Goal: Transaction & Acquisition: Purchase product/service

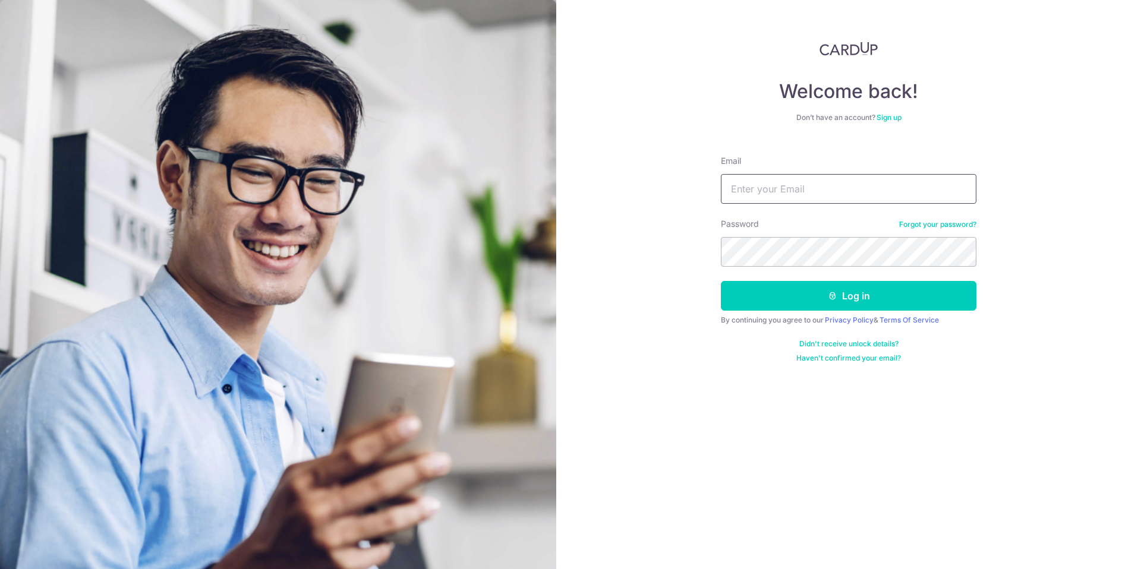
click at [856, 184] on input "Email" at bounding box center [848, 189] width 255 height 30
type input "bhlim73@gmail.com"
click at [721, 281] on button "Log in" at bounding box center [848, 296] width 255 height 30
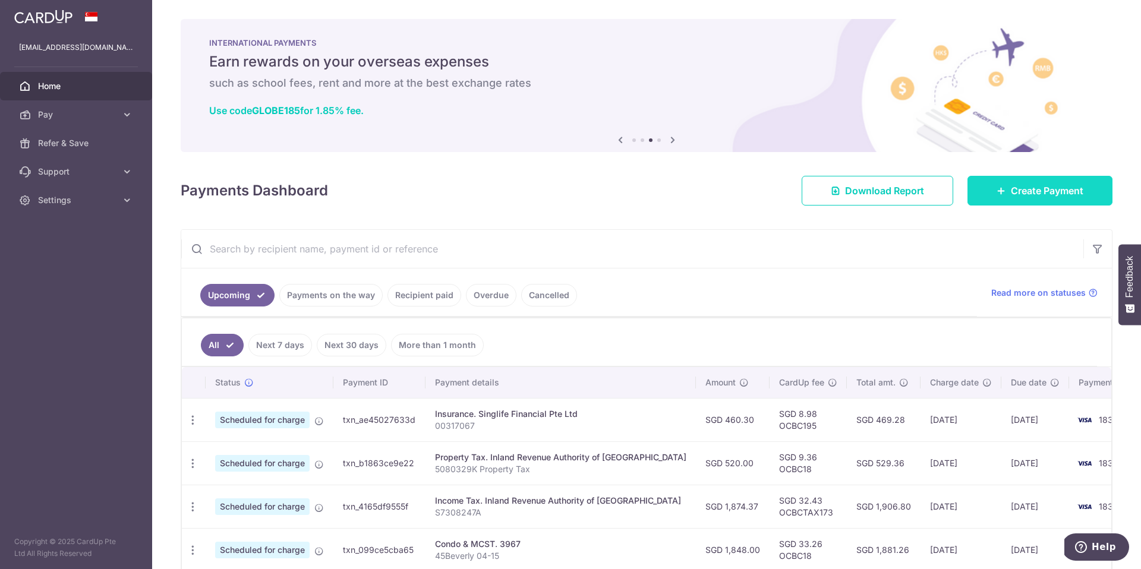
click at [1029, 201] on link "Create Payment" at bounding box center [1039, 191] width 145 height 30
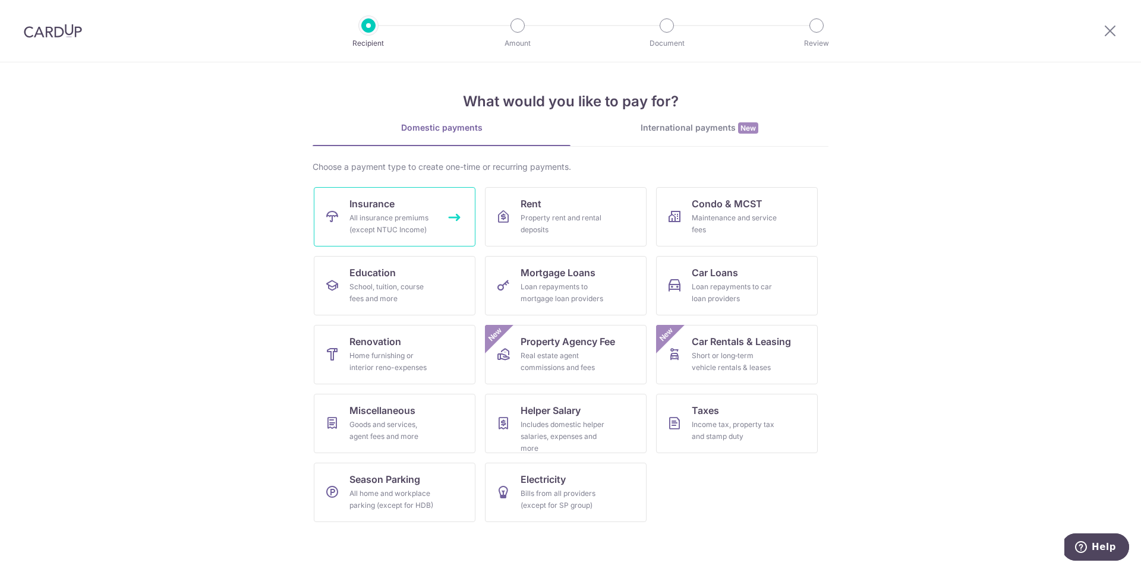
click at [374, 217] on div "All insurance premiums (except NTUC Income)" at bounding box center [392, 224] width 86 height 24
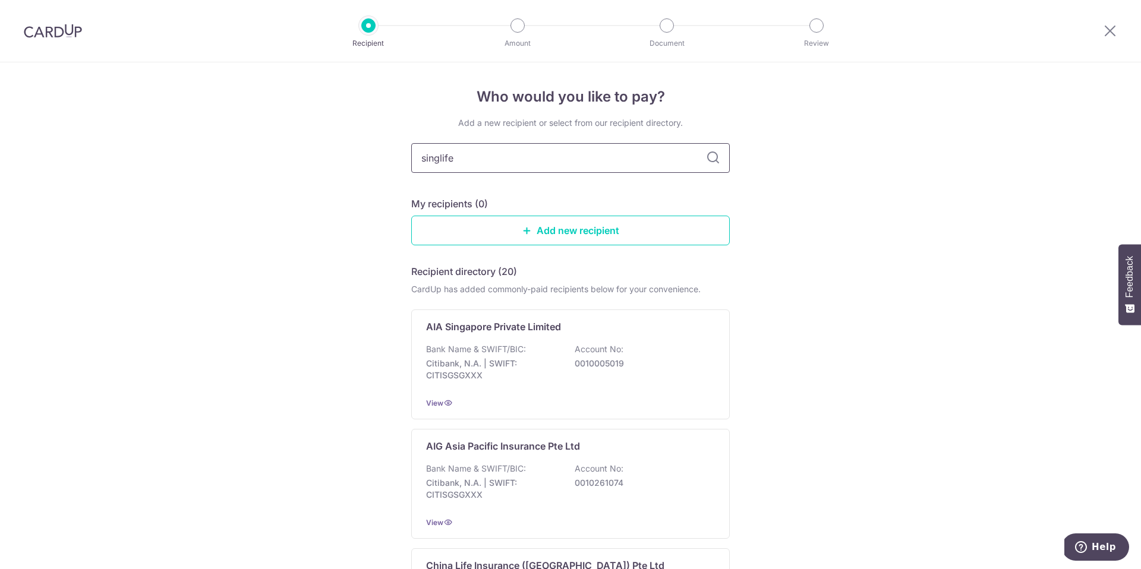
type input "singlife"
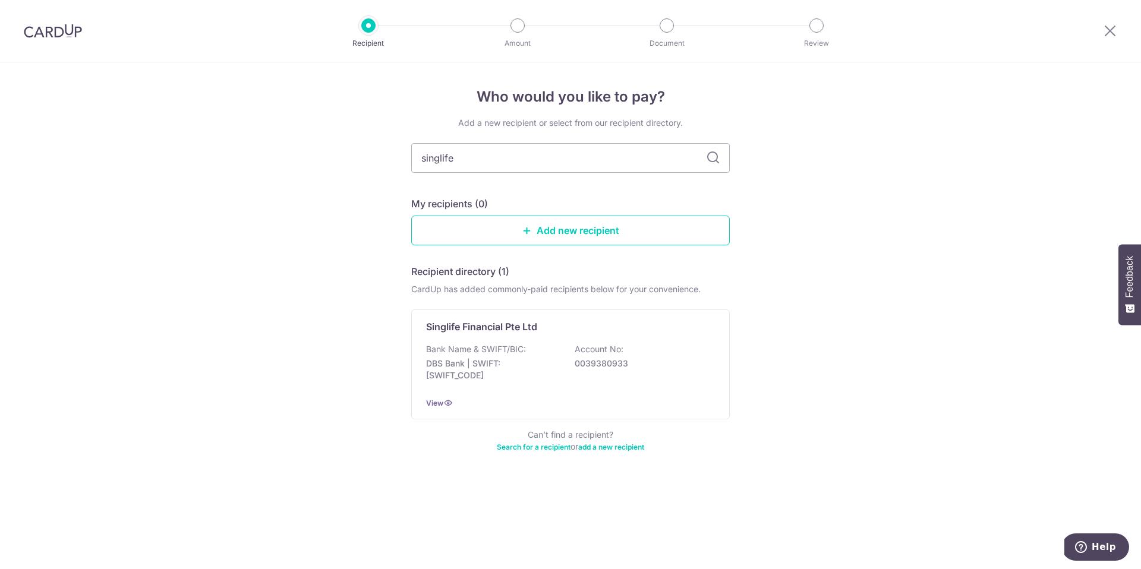
click at [713, 160] on icon at bounding box center [713, 158] width 14 height 14
click at [548, 158] on input "singlife" at bounding box center [570, 158] width 318 height 30
type input "singlife health"
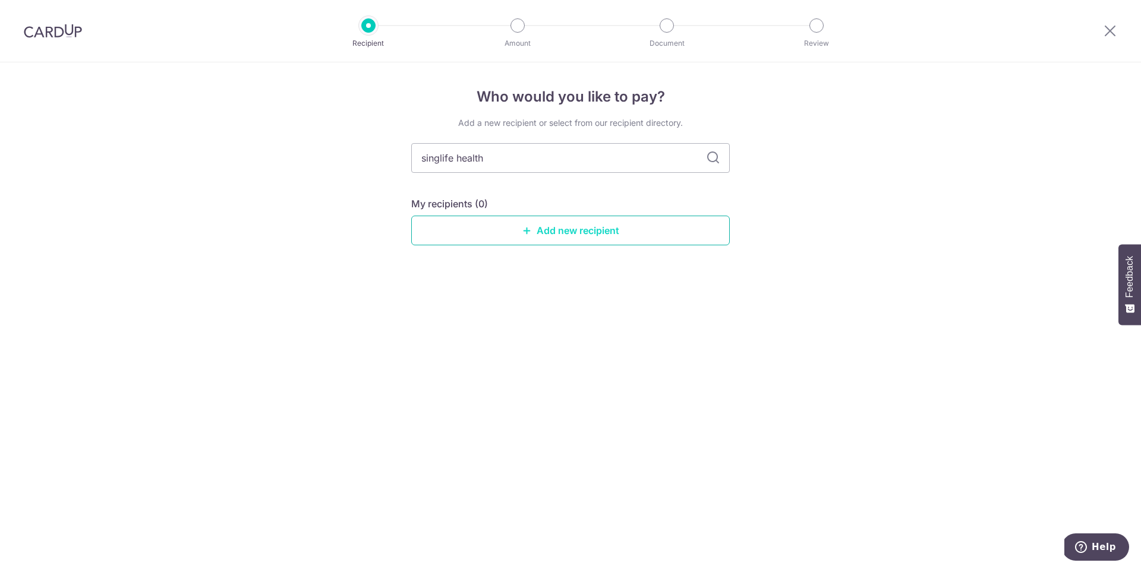
click at [558, 236] on link "Add new recipient" at bounding box center [570, 231] width 318 height 30
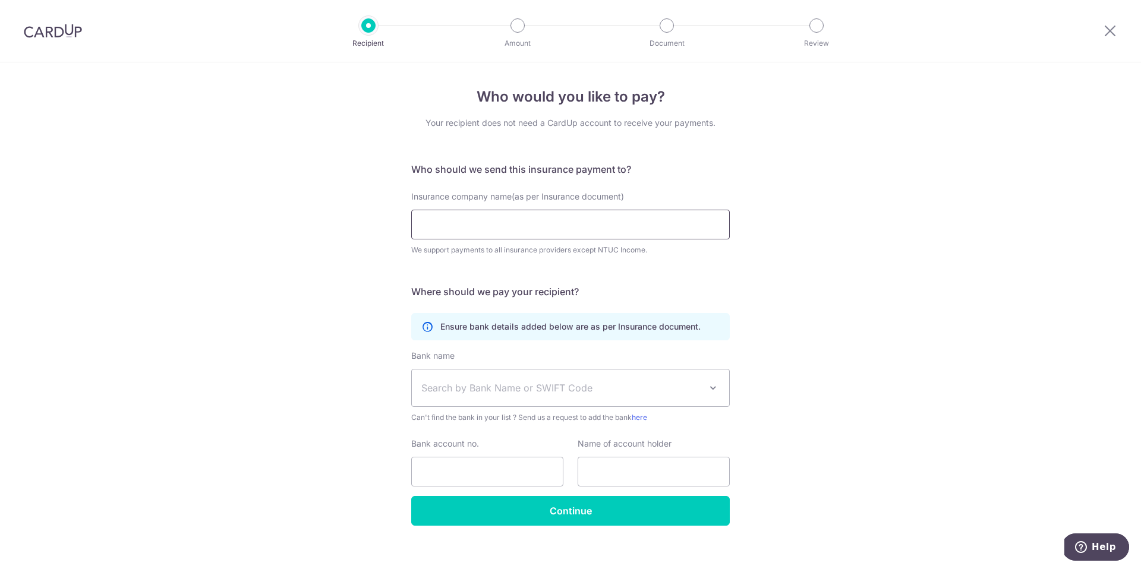
click at [540, 229] on input "Insurance company name(as per Insurance document)" at bounding box center [570, 225] width 318 height 30
paste input "Singapore Life Ltd."
type input "Singapore Life Ltd"
click at [768, 280] on div "Who would you like to pay? Your recipient does not need a CardUp account to rec…" at bounding box center [570, 321] width 1141 height 519
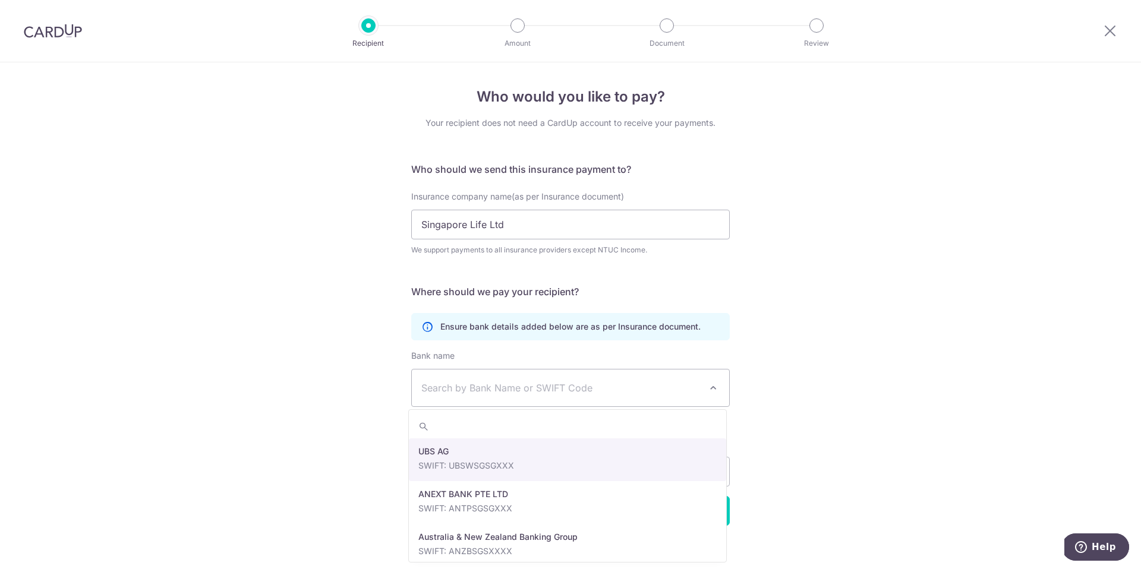
click at [522, 389] on span "Search by Bank Name or SWIFT Code" at bounding box center [560, 388] width 279 height 14
type input "dbs"
select select "6"
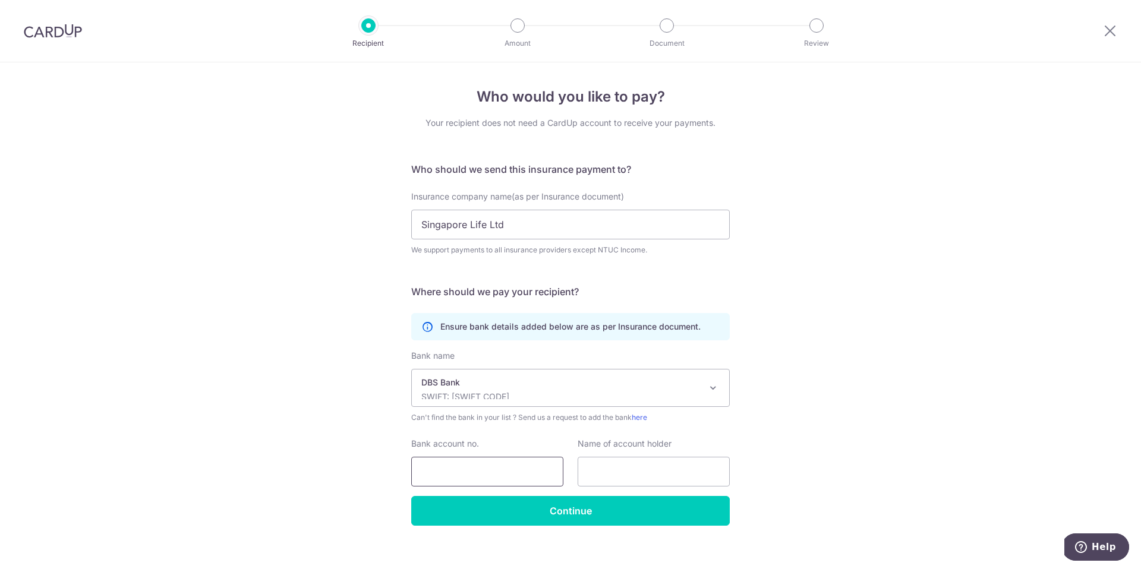
click at [459, 477] on input "Bank account no." at bounding box center [487, 472] width 152 height 30
paste input "003-958595-0"
click at [481, 471] on input "003-958595-0" at bounding box center [487, 472] width 152 height 30
type input "0039585950"
click at [806, 441] on div "Who would you like to pay? Your recipient does not need a CardUp account to rec…" at bounding box center [570, 321] width 1141 height 519
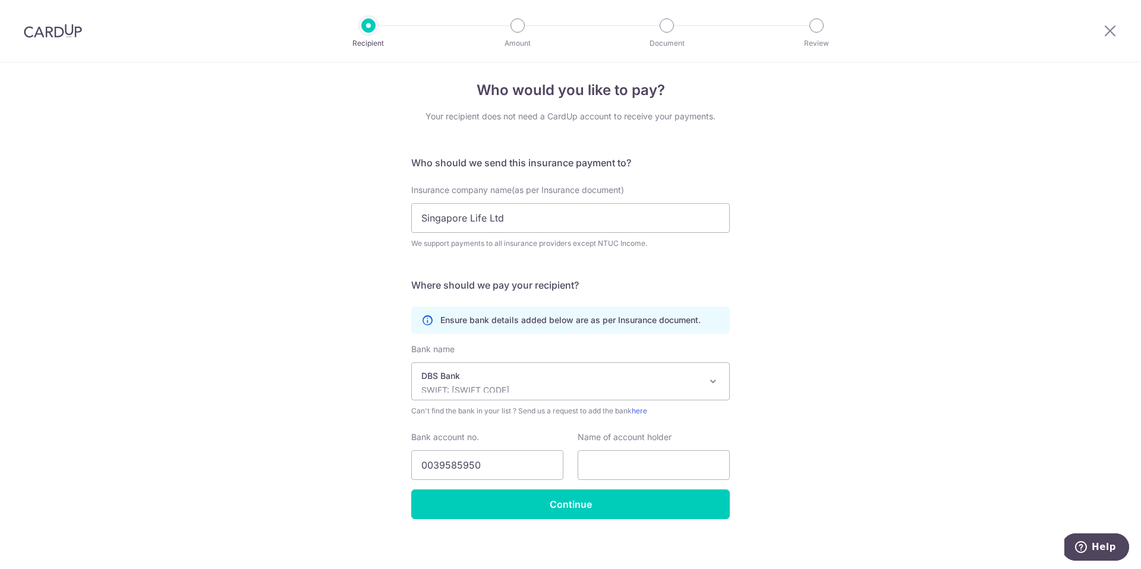
scroll to position [12, 0]
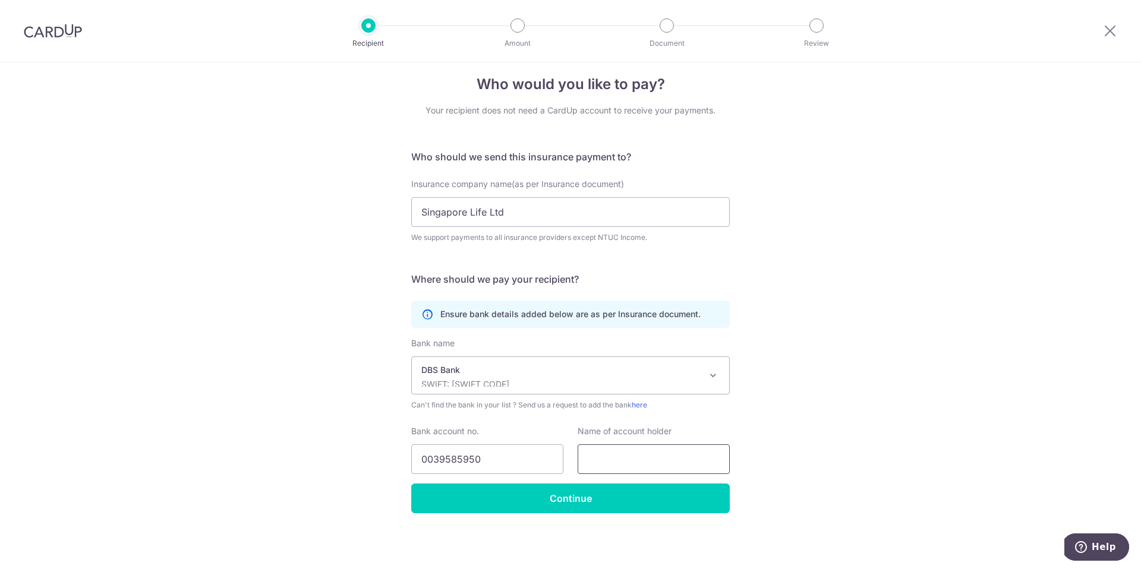
click at [624, 468] on input "text" at bounding box center [653, 459] width 152 height 30
paste input "Singapore Life Ltd."
type input "Singapore Life Ltd"
click at [621, 504] on input "Continue" at bounding box center [570, 499] width 318 height 30
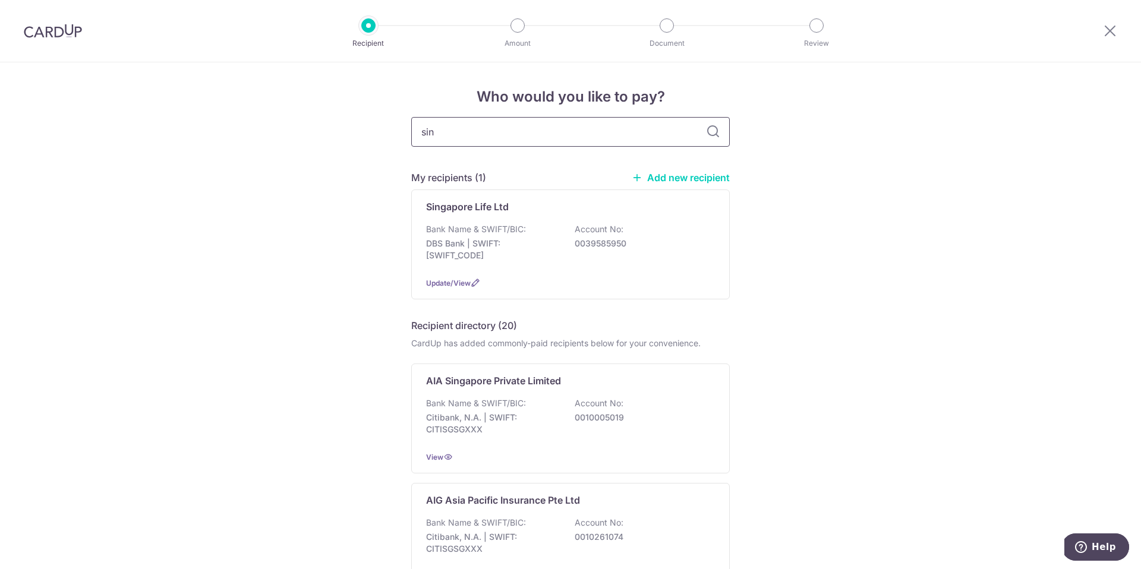
type input "sing"
click at [708, 135] on icon at bounding box center [713, 132] width 14 height 14
click at [712, 132] on icon at bounding box center [713, 132] width 14 height 14
click at [593, 132] on input "sing" at bounding box center [570, 132] width 318 height 30
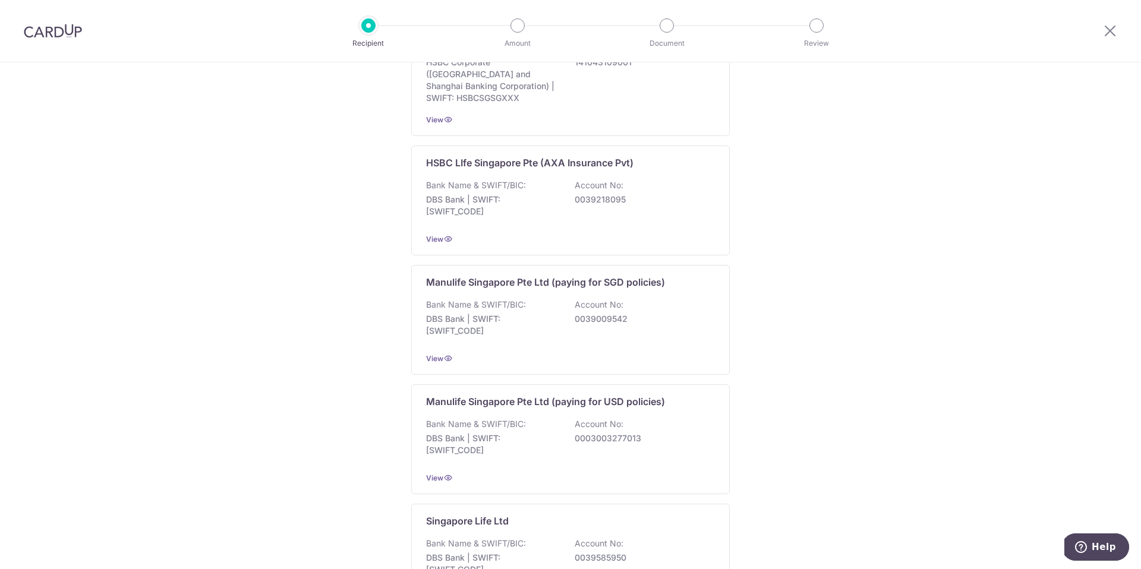
scroll to position [958, 0]
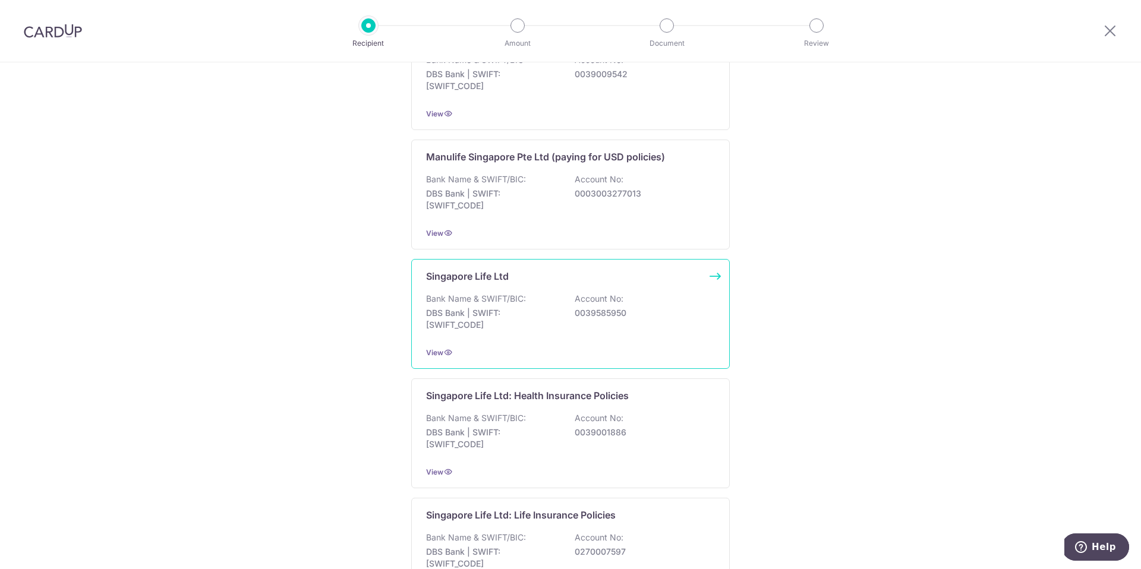
click at [540, 277] on div "Singapore Life Ltd Bank Name & SWIFT/BIC: DBS Bank | SWIFT: DBSSSGSGXXX Account…" at bounding box center [570, 314] width 318 height 110
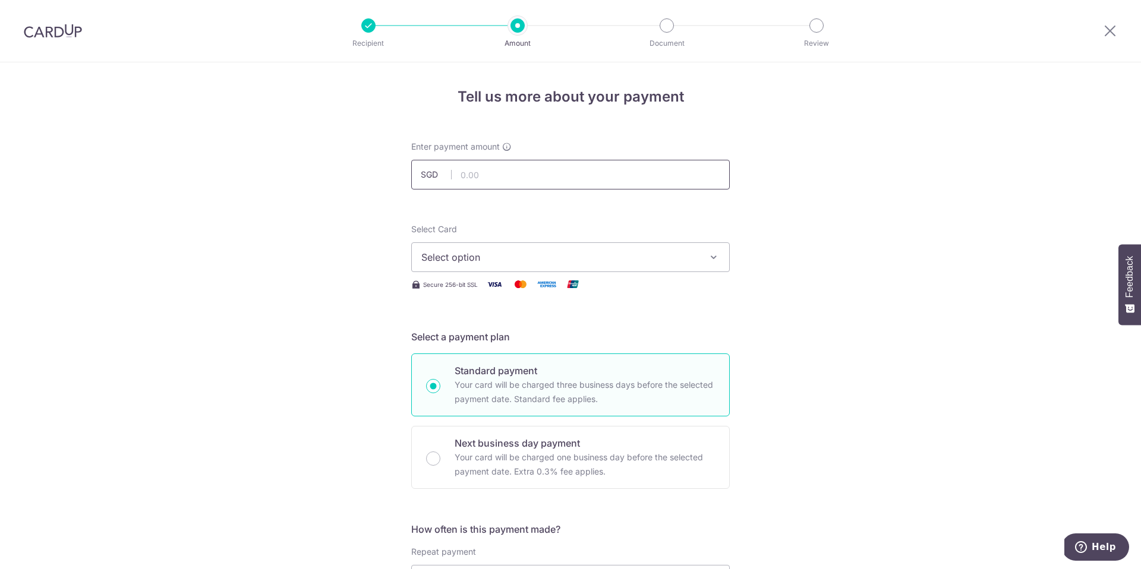
click at [521, 170] on input "text" at bounding box center [570, 175] width 318 height 30
paste input "2,383.00"
click at [467, 176] on input "2,383.00" at bounding box center [570, 175] width 318 height 30
type input "2,383.00"
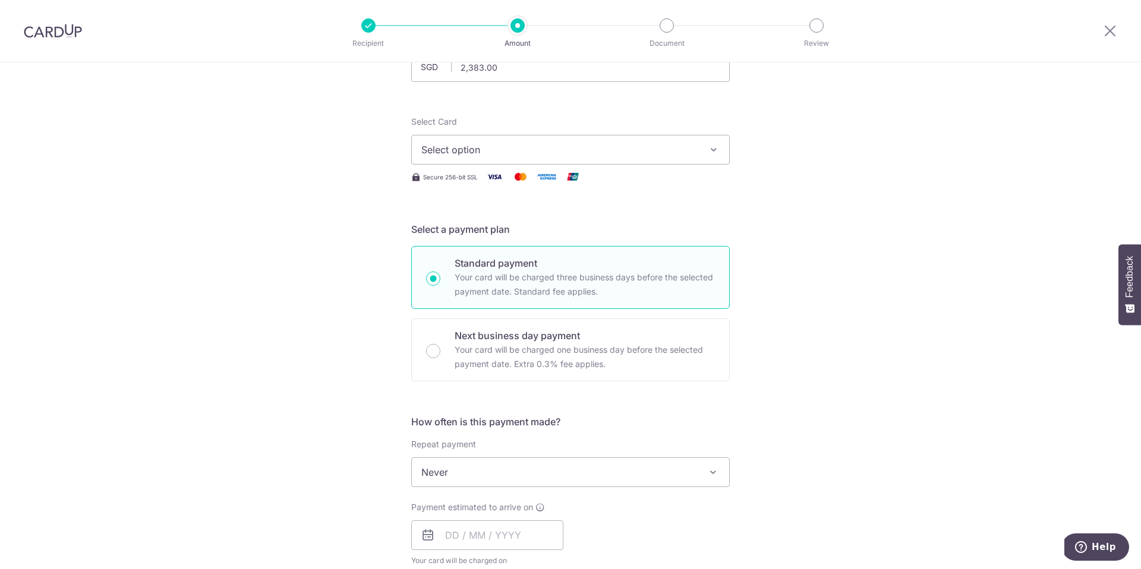
scroll to position [110, 0]
click at [650, 143] on span "Select option" at bounding box center [559, 147] width 277 height 14
click at [602, 234] on span "**** 1830" at bounding box center [570, 232] width 298 height 14
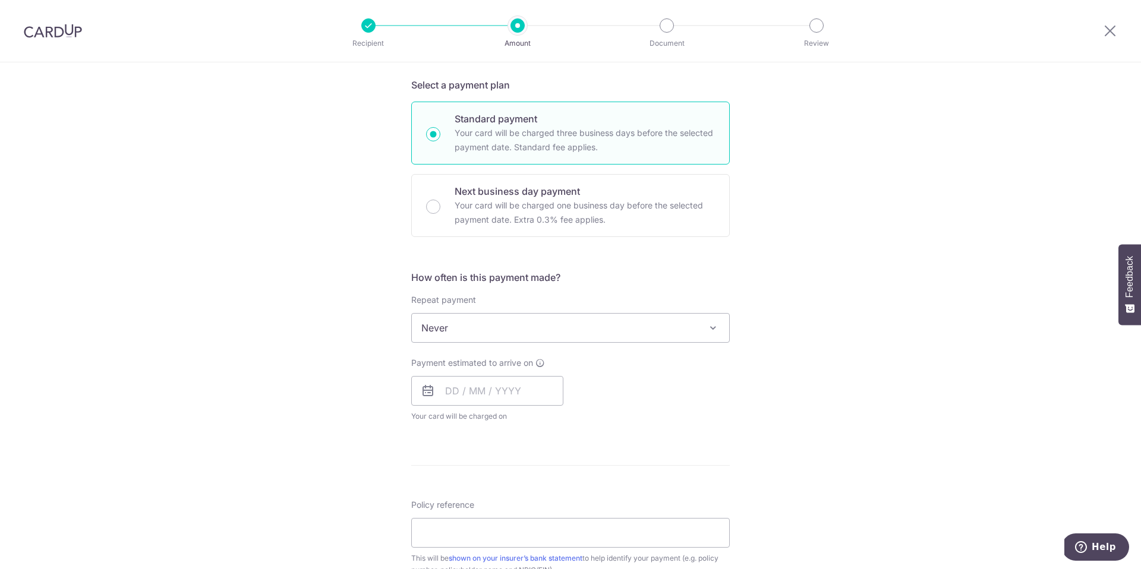
scroll to position [308, 0]
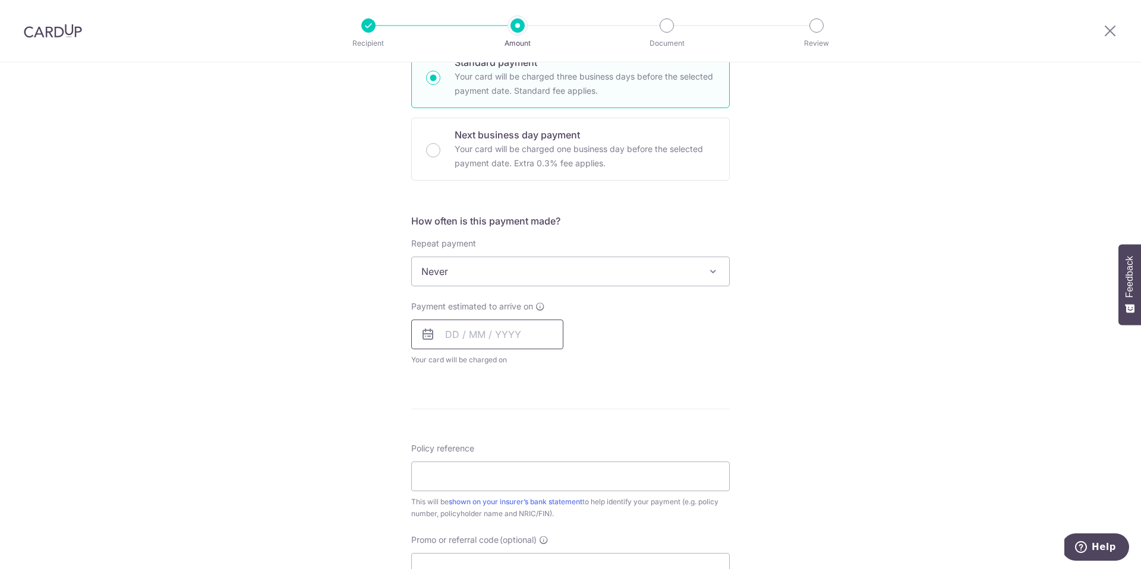
click at [485, 331] on input "text" at bounding box center [487, 335] width 152 height 30
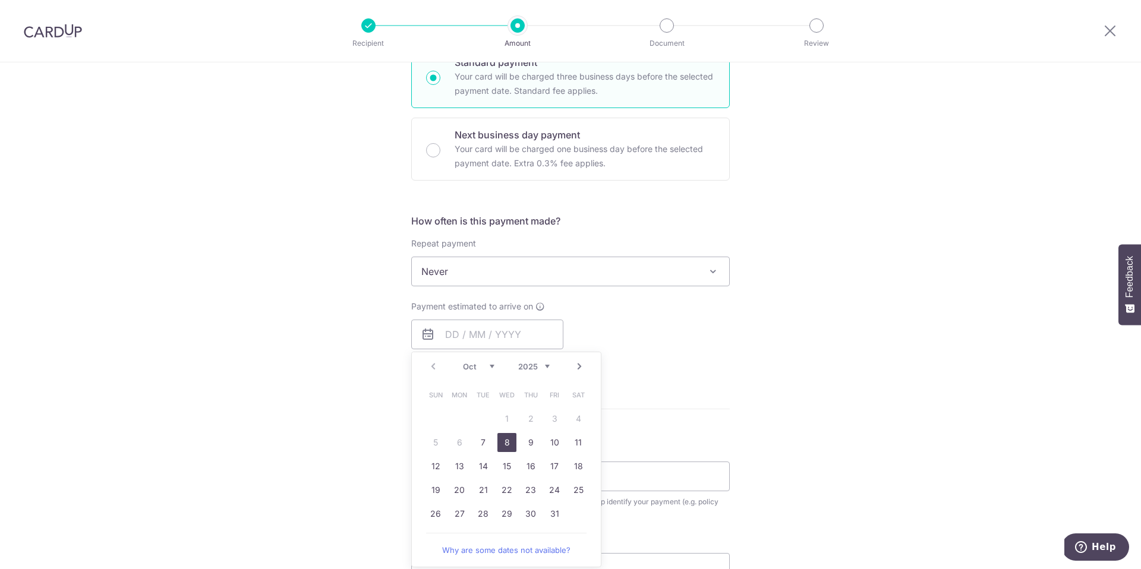
click at [507, 444] on link "8" at bounding box center [506, 442] width 19 height 19
type input "[DATE]"
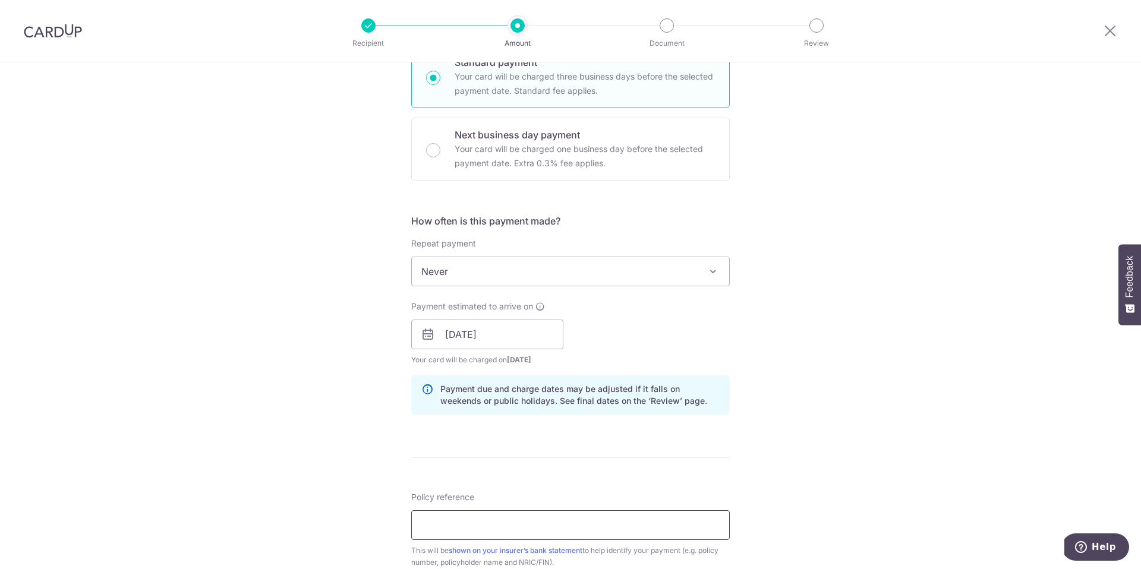
click at [541, 524] on input "Policy reference" at bounding box center [570, 525] width 318 height 30
click at [532, 527] on input "Policy reference" at bounding box center [570, 525] width 318 height 30
paste input "27382318"
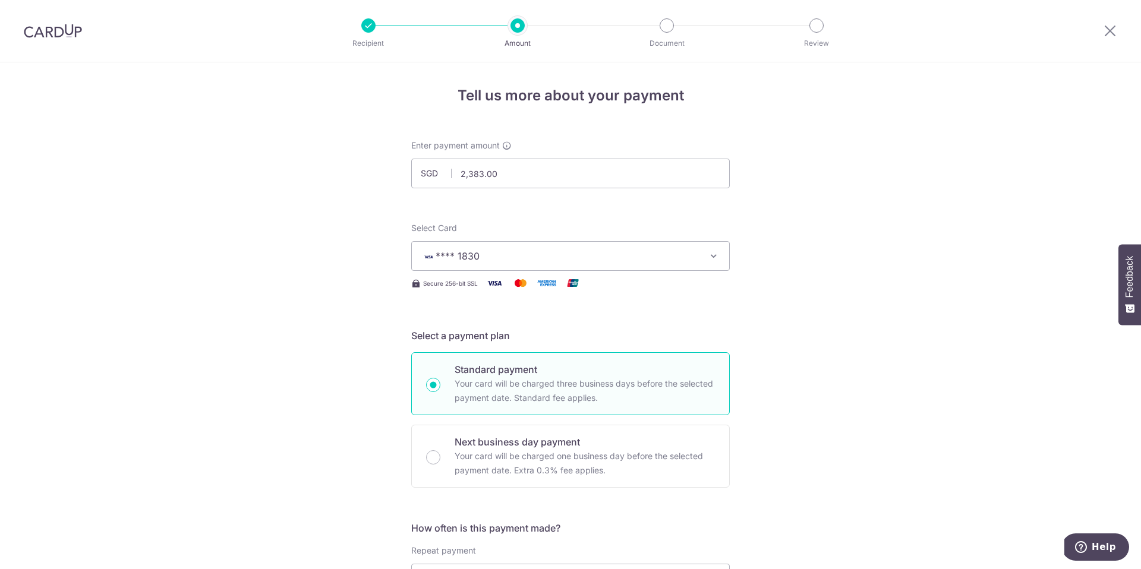
scroll to position [0, 0]
type input "27382318"
drag, startPoint x: 501, startPoint y: 173, endPoint x: 438, endPoint y: 172, distance: 62.4
click at [438, 172] on div "SGD 2,383.00 2383.00" at bounding box center [570, 175] width 318 height 30
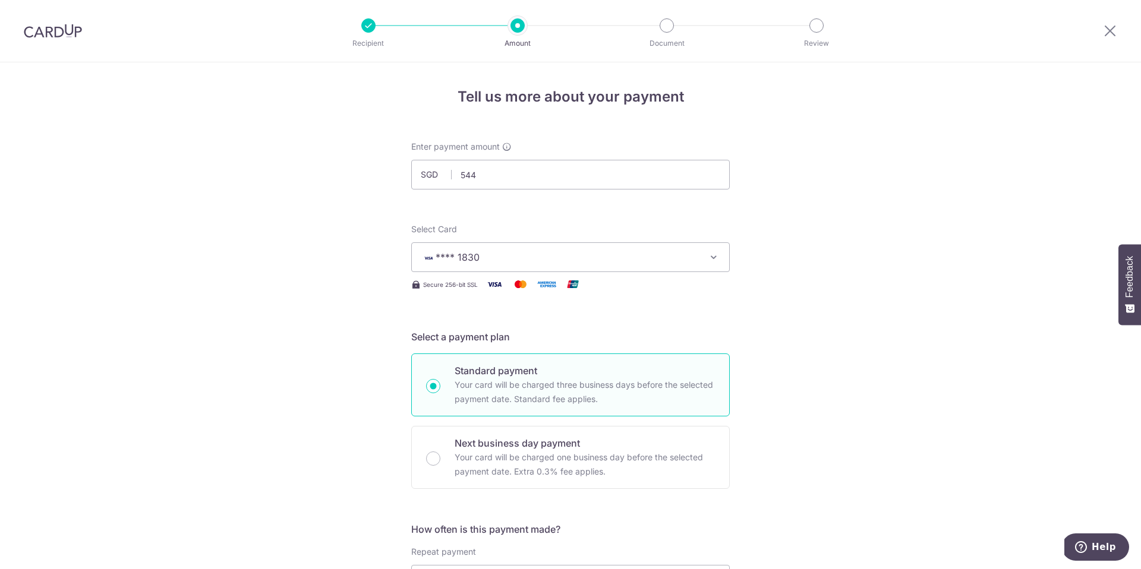
type input "544.00"
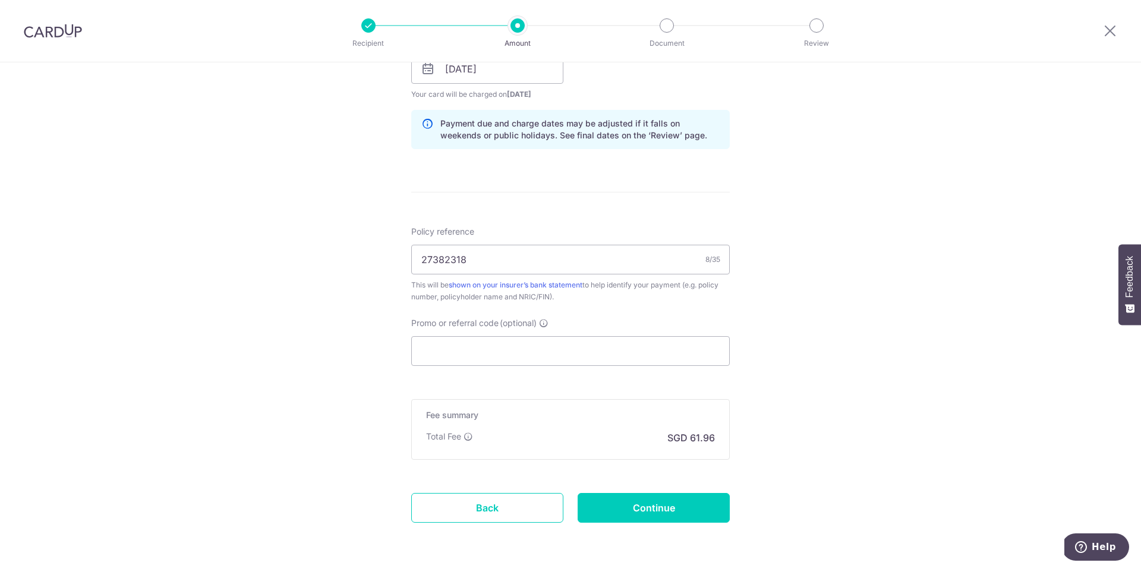
scroll to position [576, 0]
click at [548, 349] on input "Promo or referral code (optional)" at bounding box center [570, 349] width 318 height 30
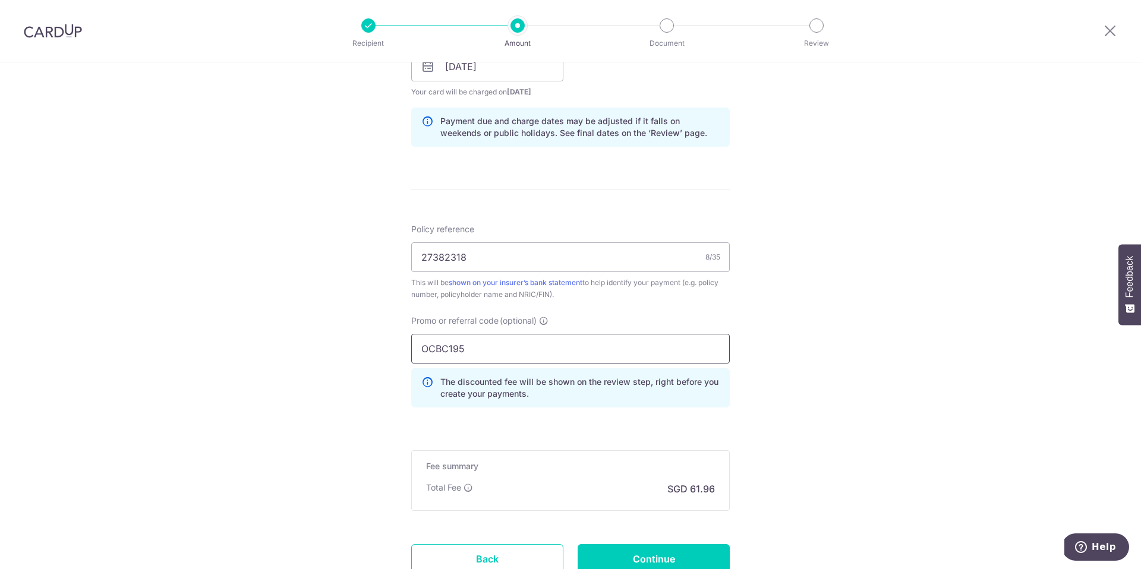
type input "OCBC195"
click at [819, 342] on div "Tell us more about your payment Enter payment amount SGD 544.00 544.00 Select C…" at bounding box center [570, 74] width 1141 height 1177
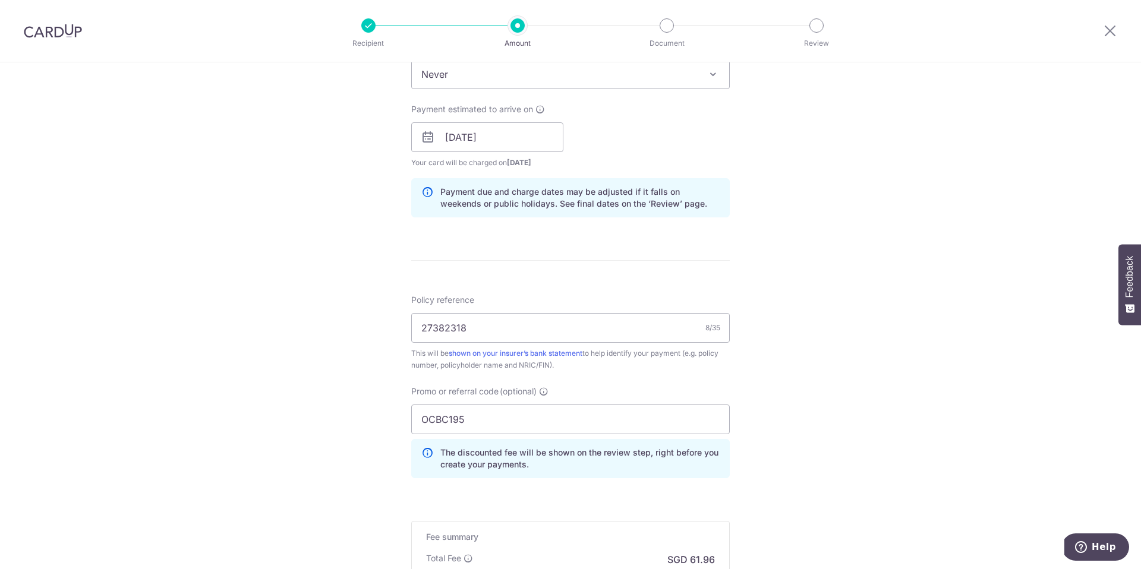
scroll to position [670, 0]
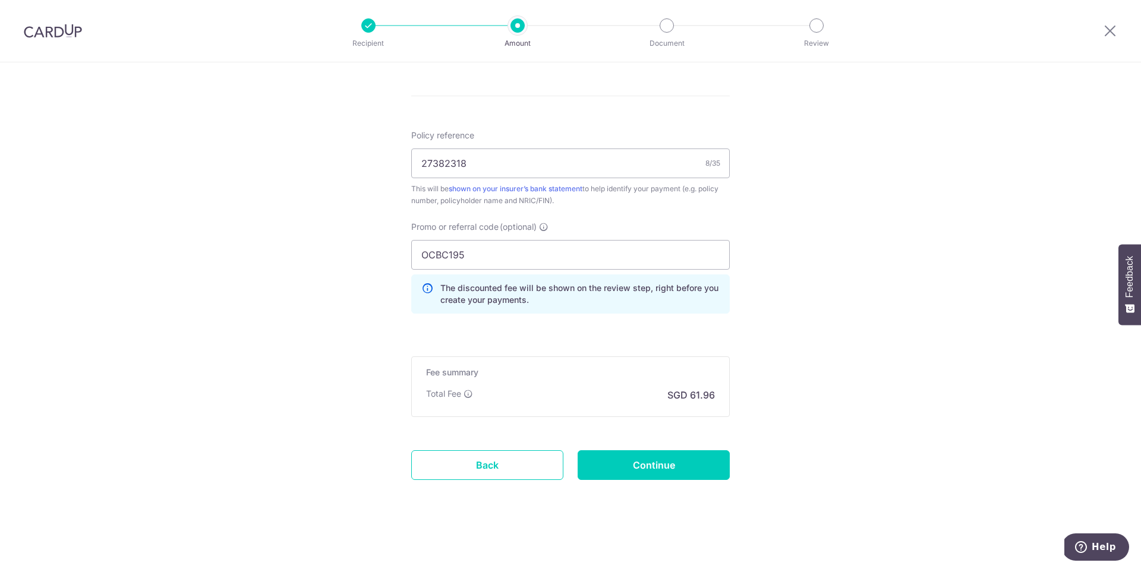
click at [676, 469] on input "Continue" at bounding box center [653, 465] width 152 height 30
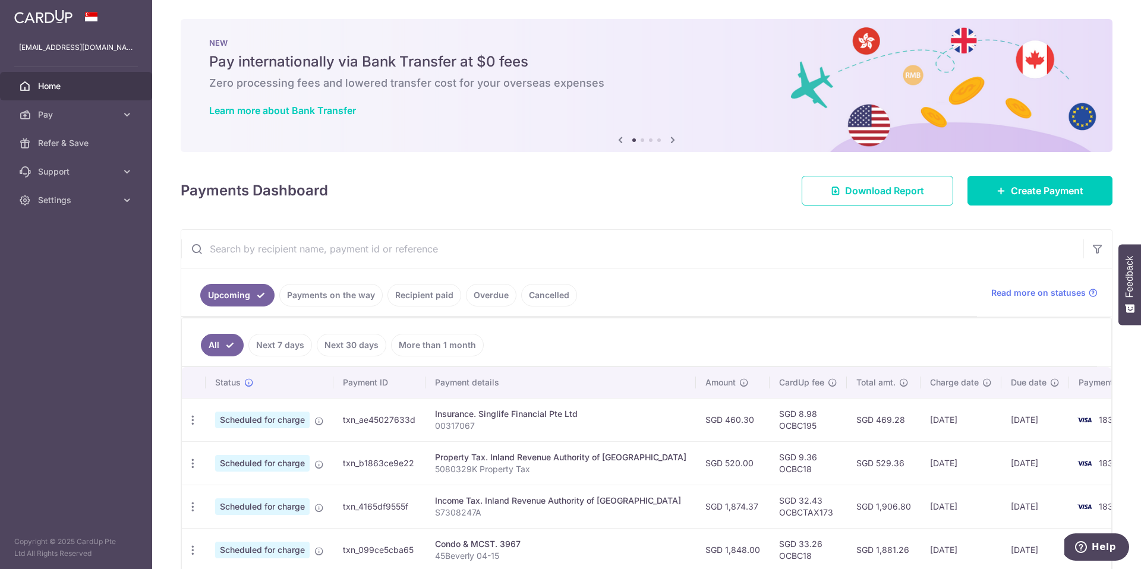
click at [671, 139] on icon at bounding box center [672, 139] width 14 height 15
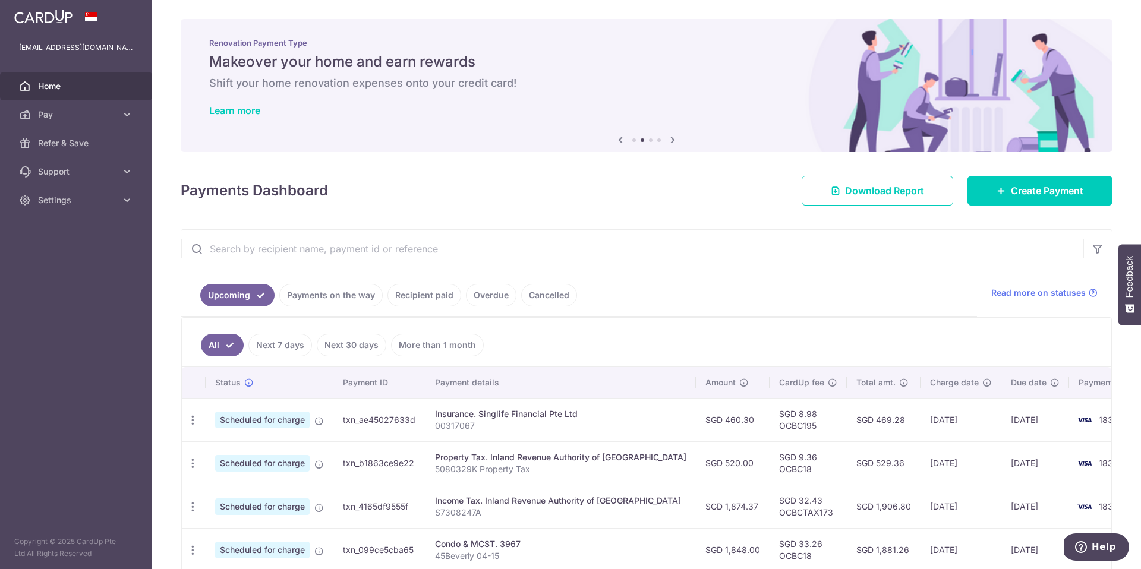
click at [671, 139] on icon at bounding box center [672, 139] width 14 height 15
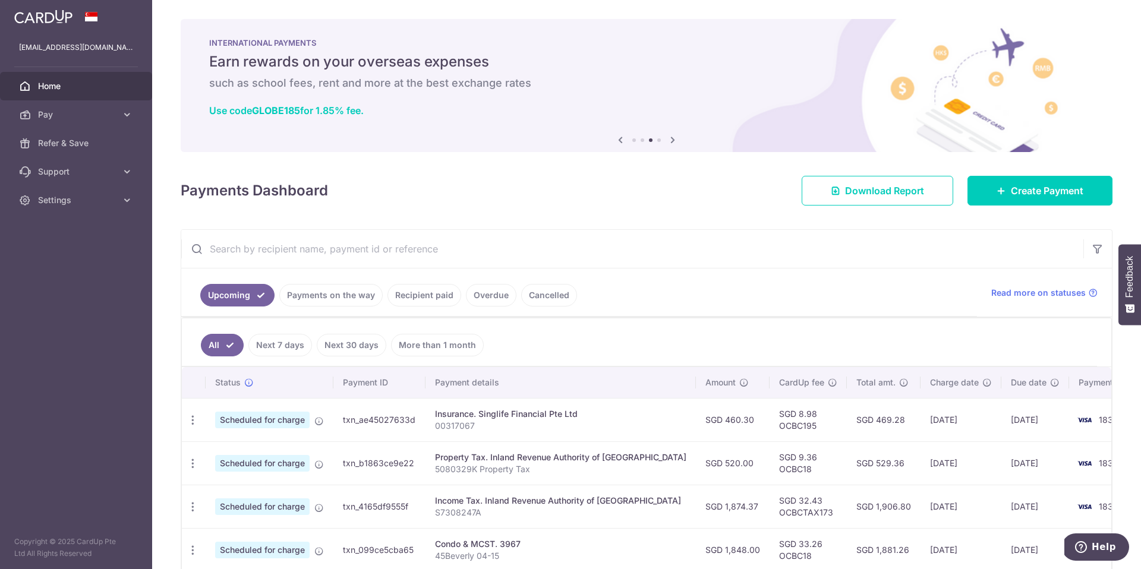
click at [671, 138] on icon at bounding box center [672, 139] width 14 height 15
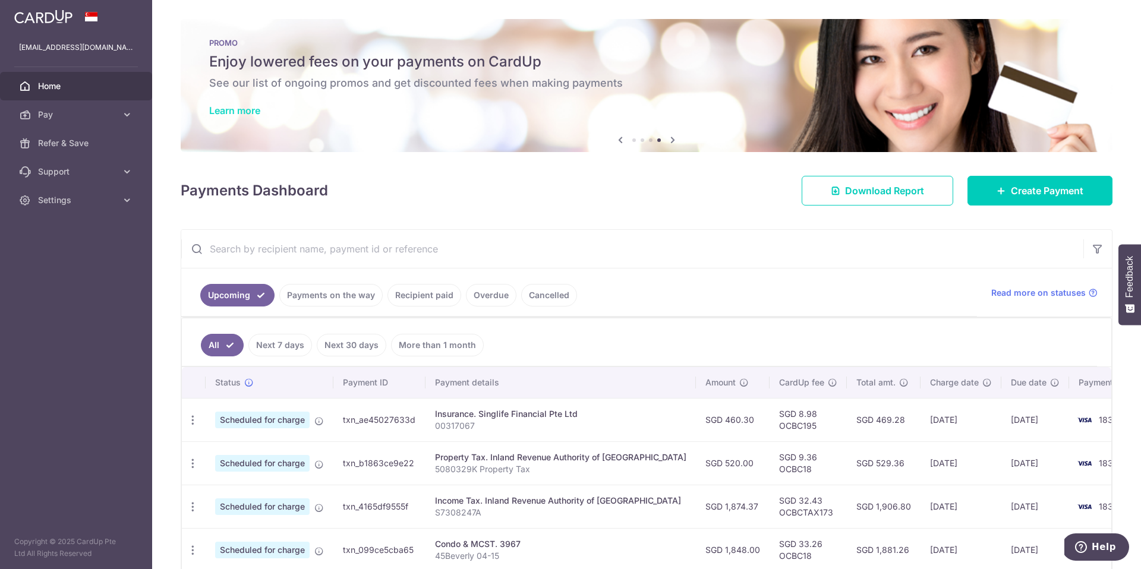
click at [225, 107] on link "Learn more" at bounding box center [234, 111] width 51 height 12
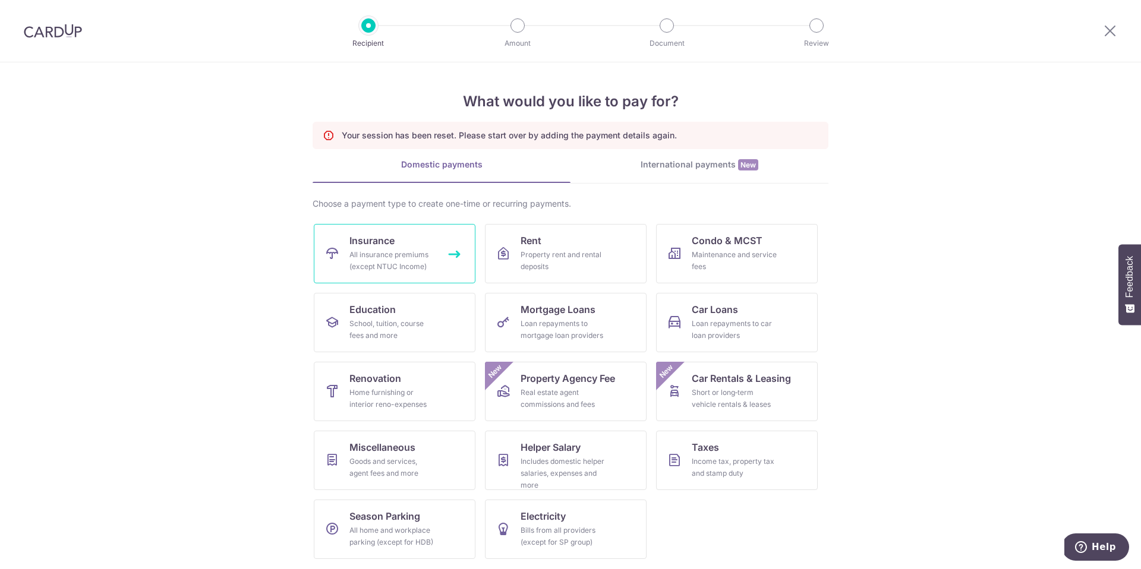
click at [391, 247] on span "Insurance" at bounding box center [371, 240] width 45 height 14
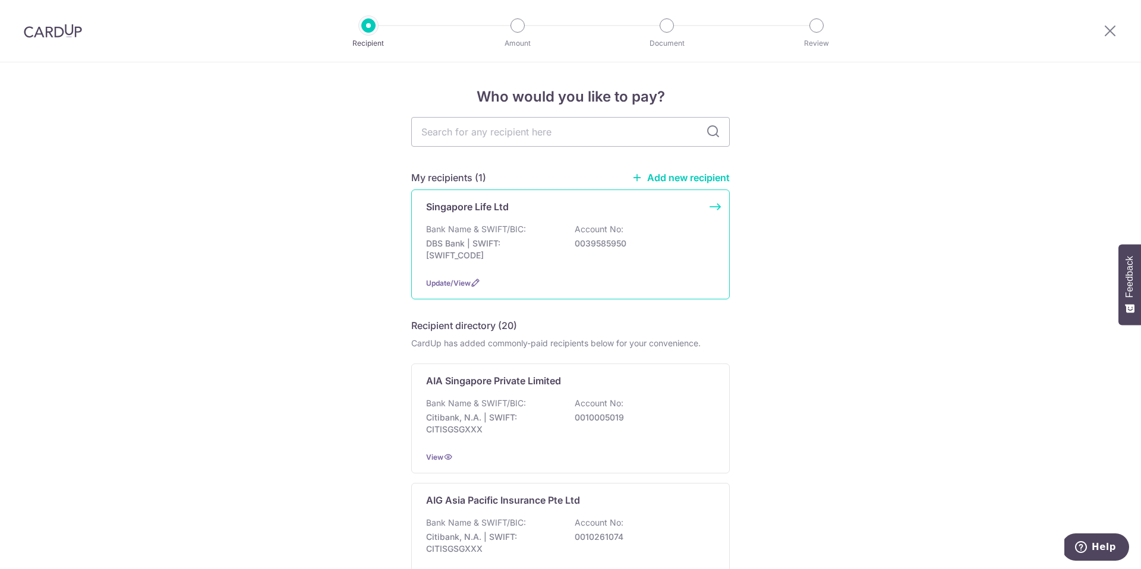
click at [553, 230] on div "Bank Name & SWIFT/BIC: DBS Bank | SWIFT: [SWIFT_CODE] Account No: 0039585950" at bounding box center [570, 245] width 289 height 44
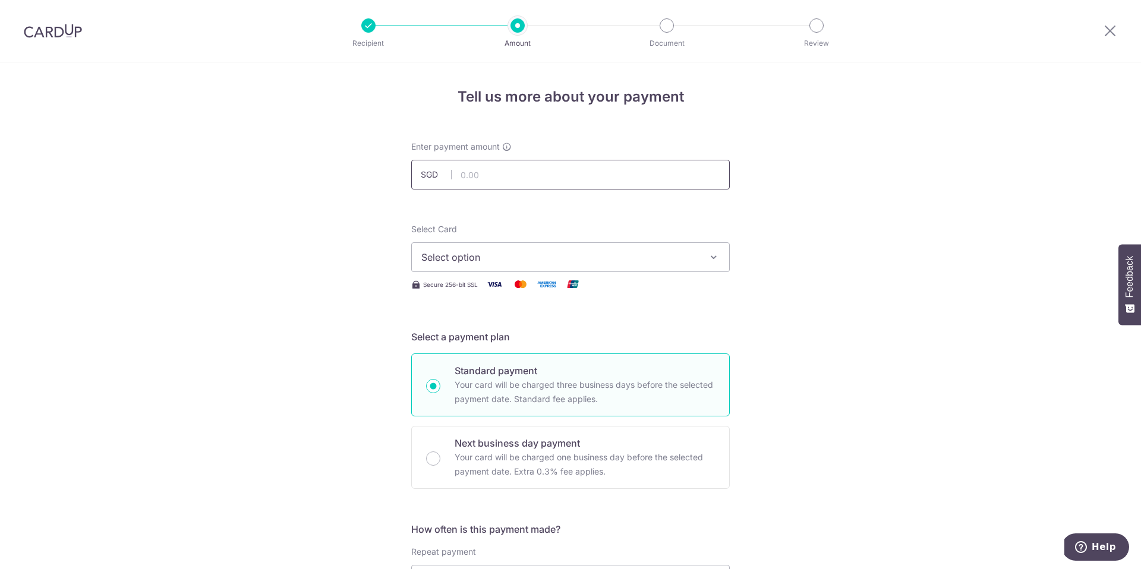
click at [511, 177] on input "text" at bounding box center [570, 175] width 318 height 30
type input "544.00"
click at [638, 261] on span "Select option" at bounding box center [559, 257] width 277 height 14
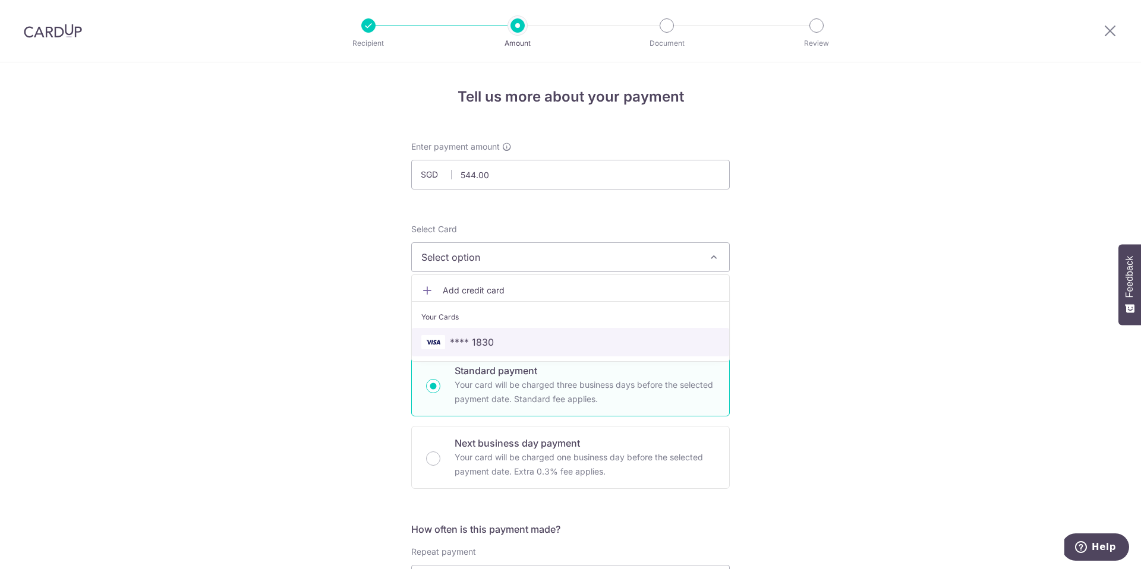
click at [601, 340] on span "**** 1830" at bounding box center [570, 342] width 298 height 14
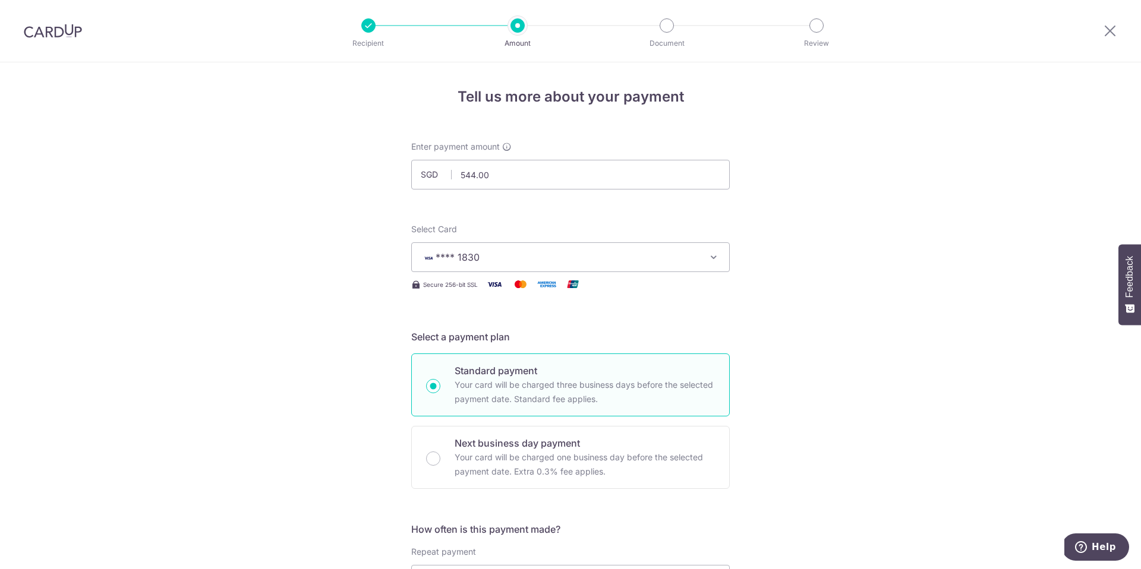
scroll to position [238, 0]
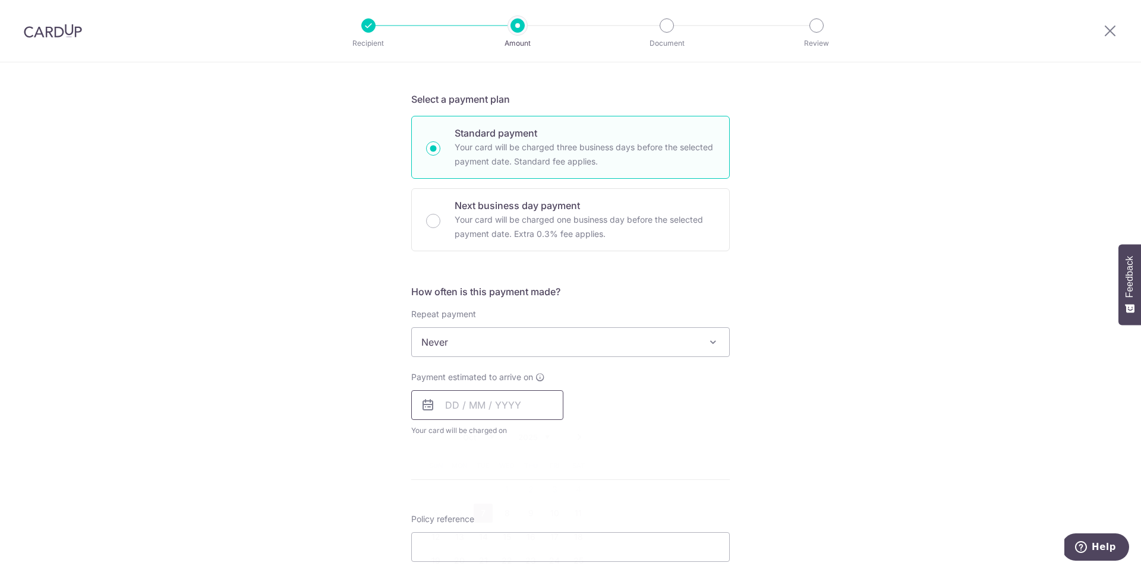
click at [522, 408] on input "text" at bounding box center [487, 405] width 152 height 30
click at [479, 514] on link "7" at bounding box center [482, 513] width 19 height 19
type input "[DATE]"
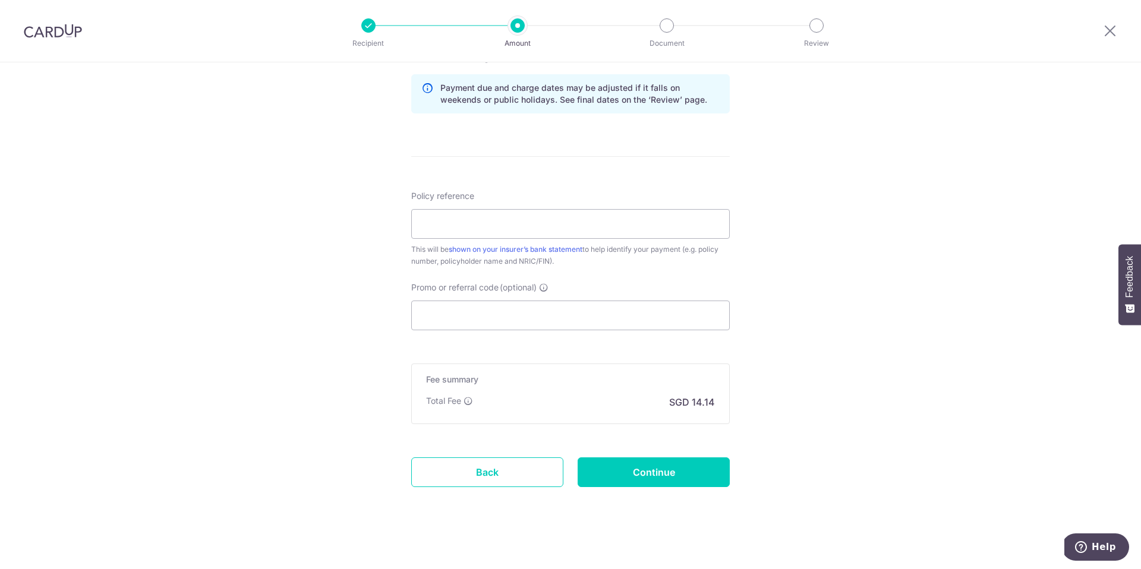
scroll to position [610, 0]
click at [535, 226] on input "Policy reference" at bounding box center [570, 224] width 318 height 30
paste input "27382318"
type input "27382318"
click at [470, 318] on input "Promo or referral code (optional)" at bounding box center [570, 315] width 318 height 30
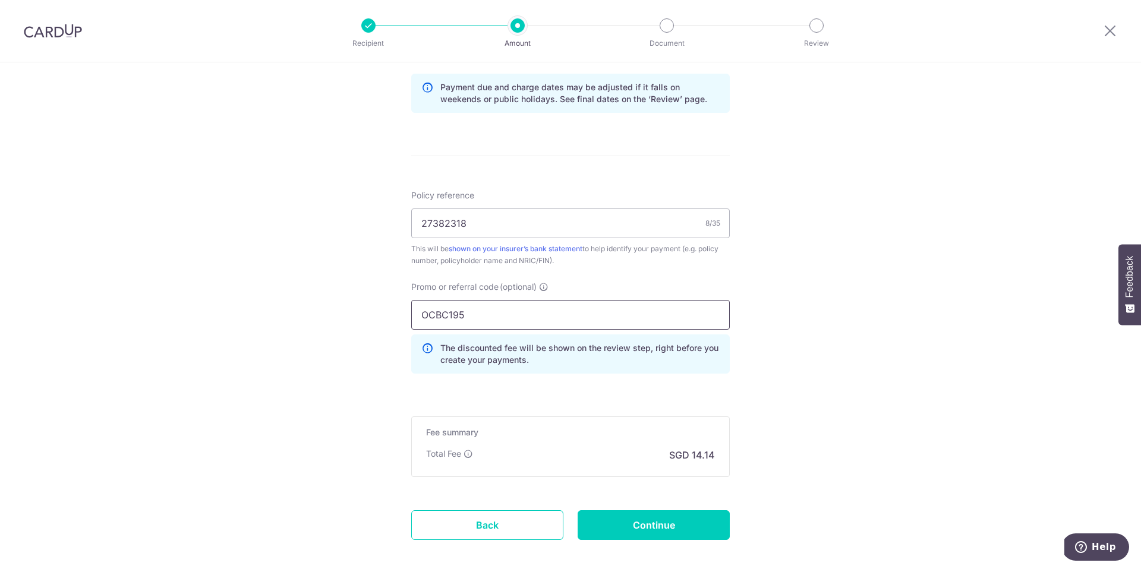
type input "OCBC195"
click at [898, 406] on div "Tell us more about your payment Enter payment amount SGD 544.00 544.00 Select C…" at bounding box center [570, 40] width 1141 height 1177
click at [683, 522] on input "Continue" at bounding box center [653, 525] width 152 height 30
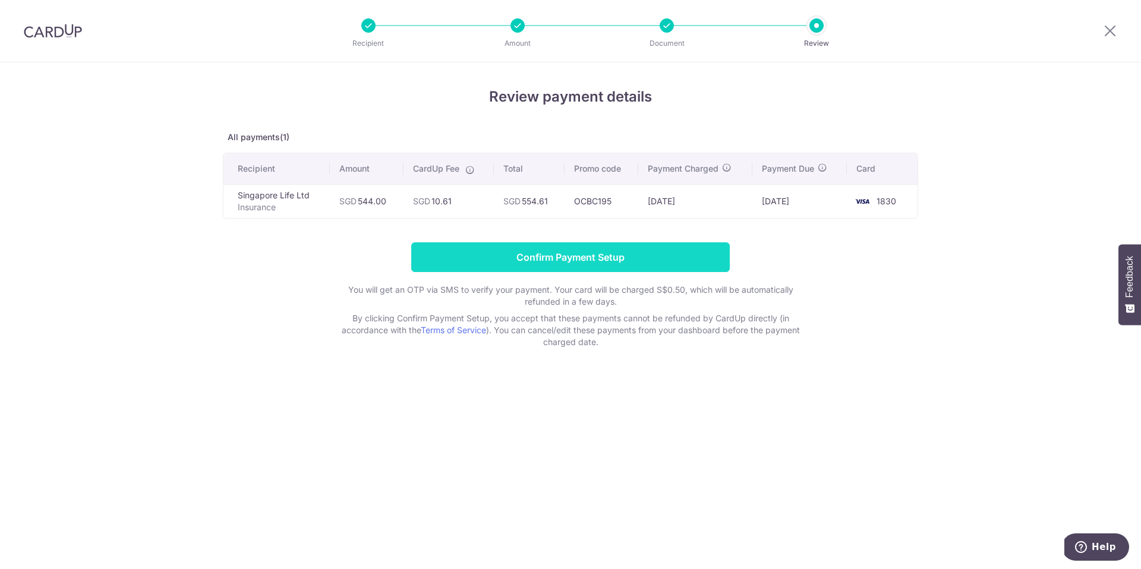
click at [597, 257] on input "Confirm Payment Setup" at bounding box center [570, 257] width 318 height 30
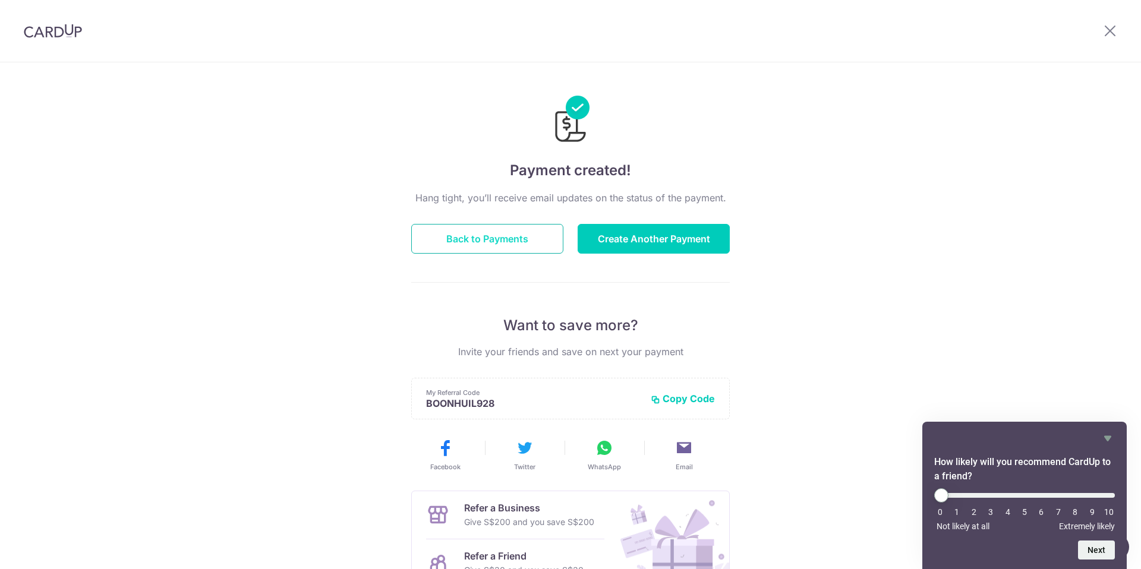
click at [511, 241] on button "Back to Payments" at bounding box center [487, 239] width 152 height 30
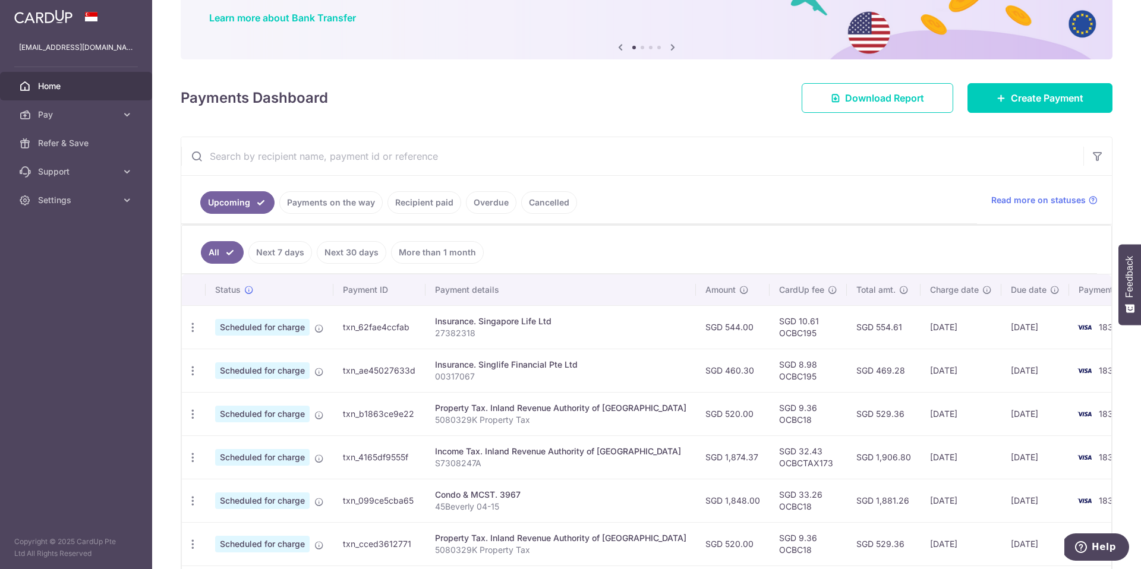
scroll to position [99, 0]
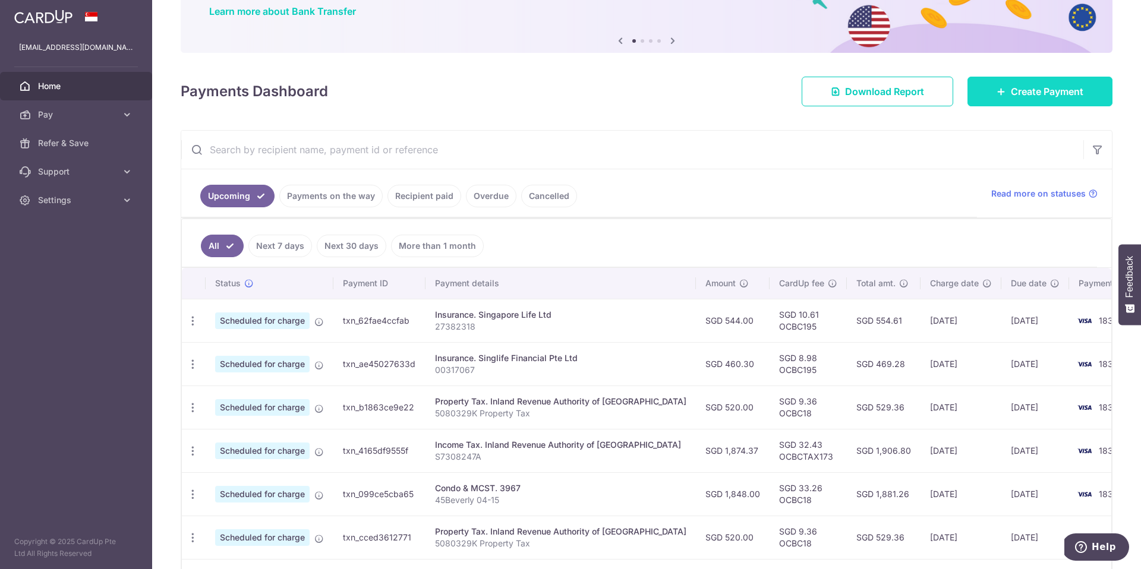
click at [1010, 86] on span "Create Payment" at bounding box center [1046, 91] width 72 height 14
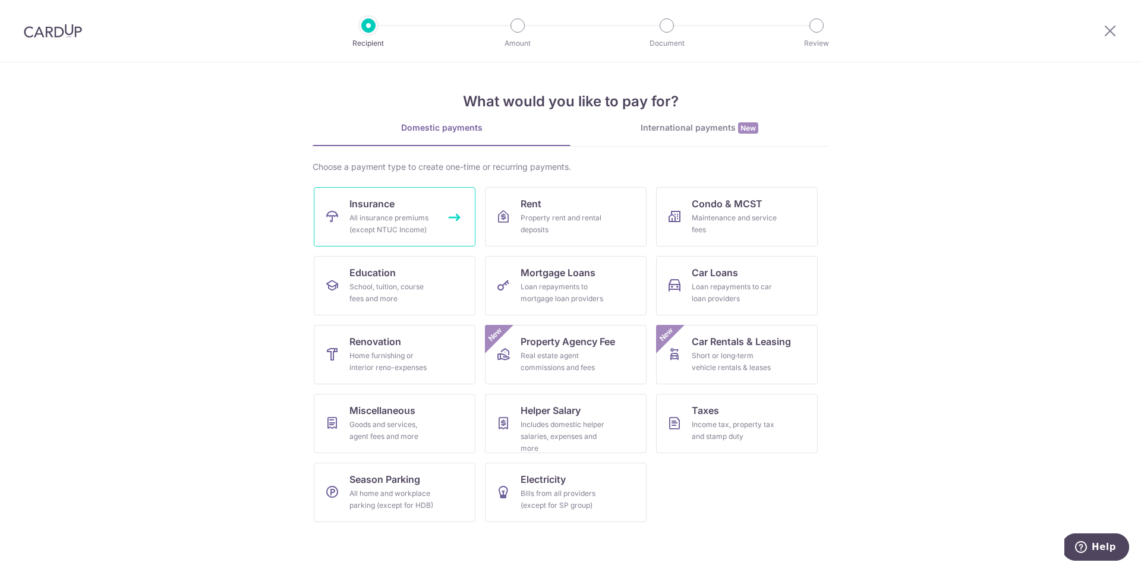
click at [405, 206] on link "Insurance All insurance premiums (except NTUC Income)" at bounding box center [395, 216] width 162 height 59
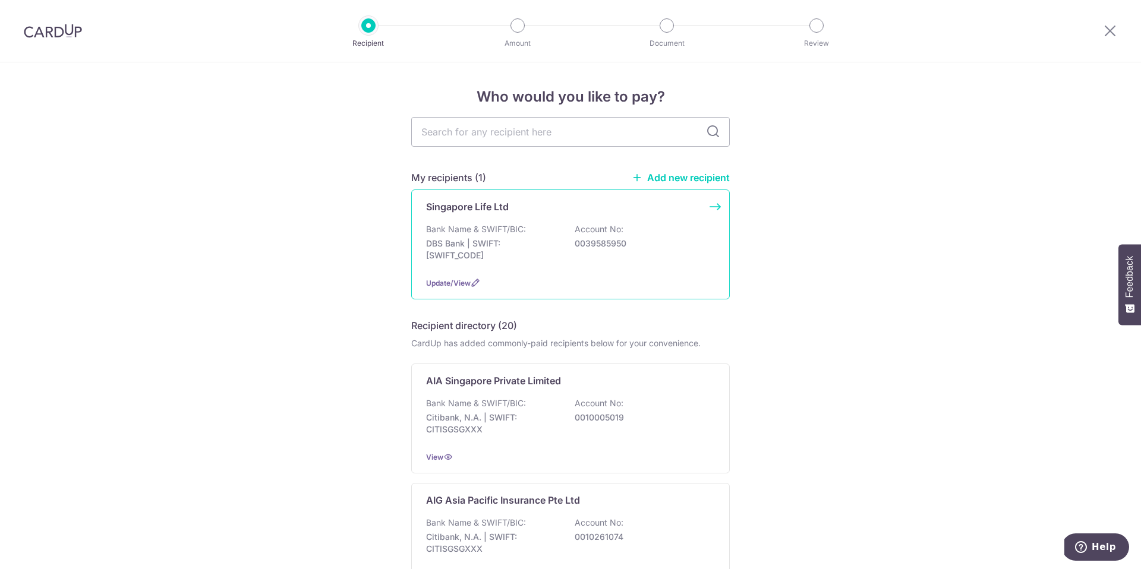
click at [543, 240] on p "DBS Bank | SWIFT: [SWIFT_CODE]" at bounding box center [492, 250] width 133 height 24
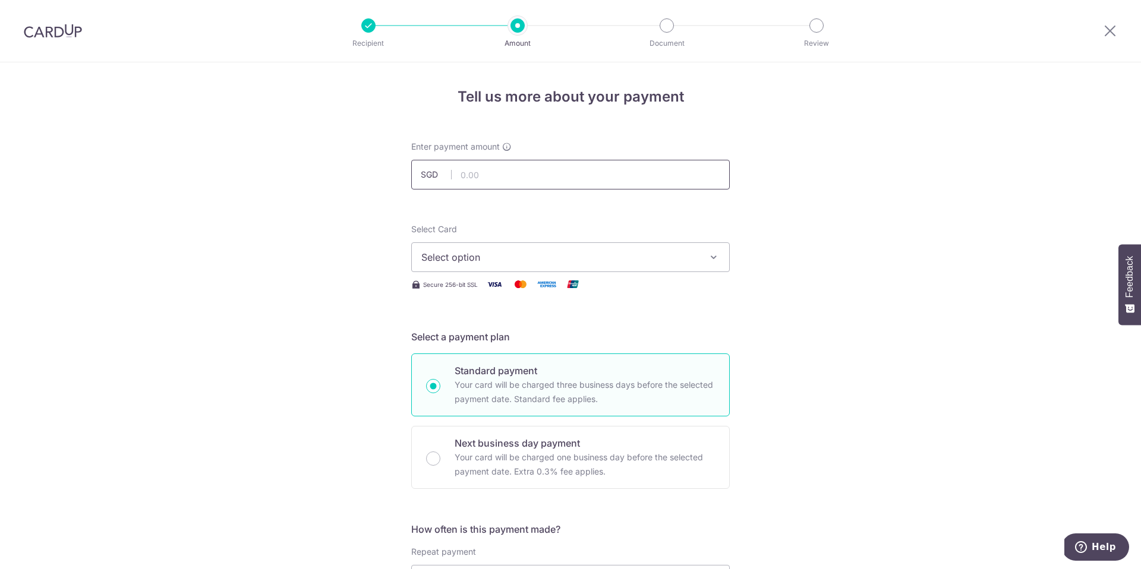
click at [498, 171] on input "text" at bounding box center [570, 175] width 318 height 30
paste input "22189797"
type input "22189797"
drag, startPoint x: 498, startPoint y: 171, endPoint x: 438, endPoint y: 169, distance: 60.6
click at [438, 169] on div "SGD 22189797" at bounding box center [570, 175] width 318 height 30
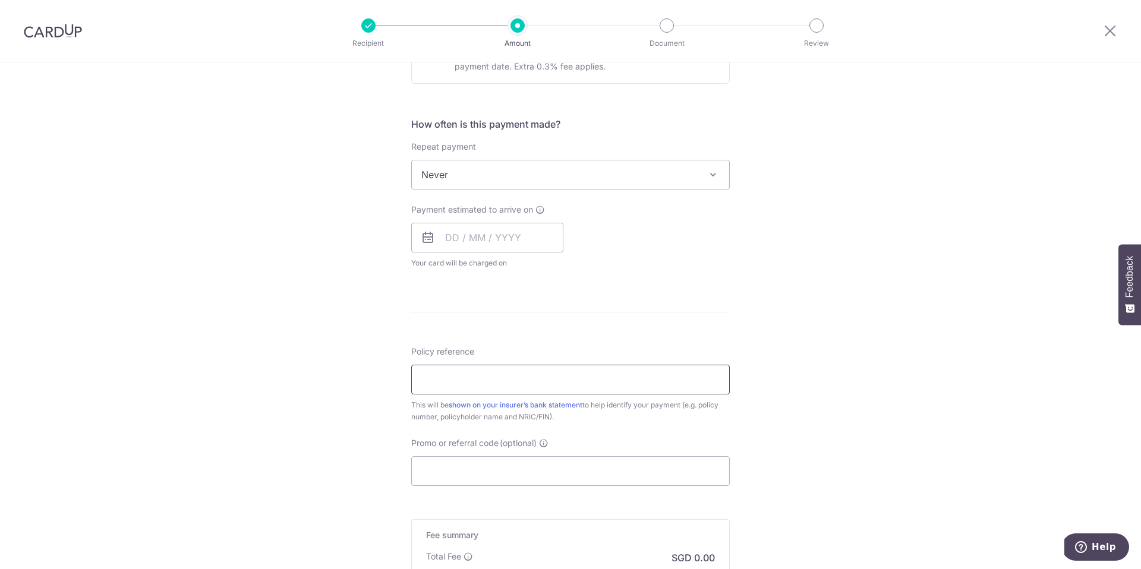
click at [501, 389] on input "Policy reference" at bounding box center [570, 380] width 318 height 30
paste input "22189797"
type input "22189797"
click at [463, 479] on input "Promo or referral code (optional)" at bounding box center [570, 471] width 318 height 30
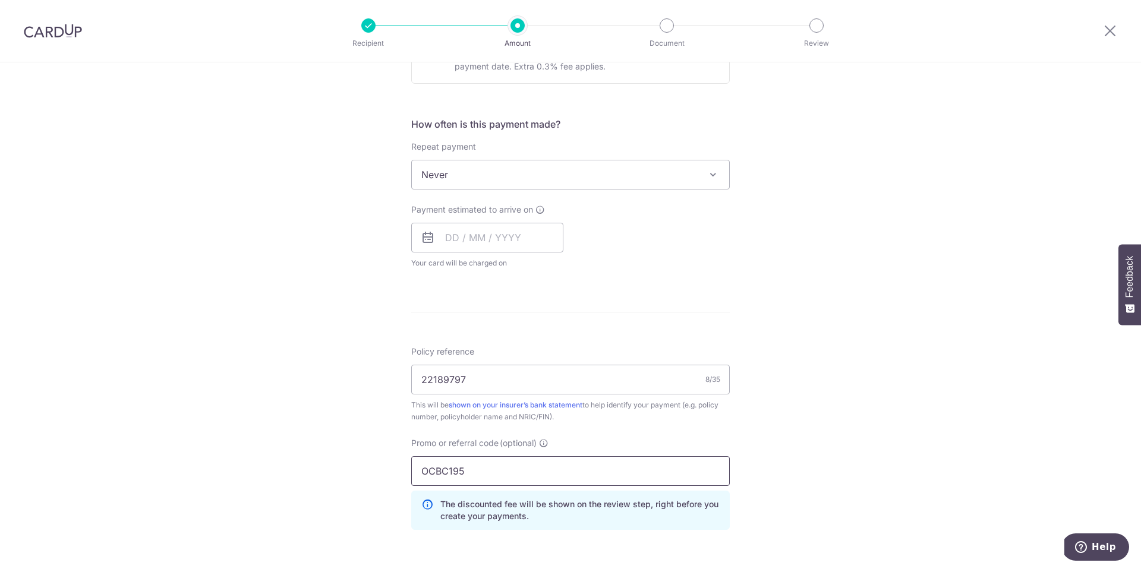
type input "OCBC195"
click at [791, 286] on div "Tell us more about your payment Enter payment amount SGD Select Card Select opt…" at bounding box center [570, 221] width 1141 height 1128
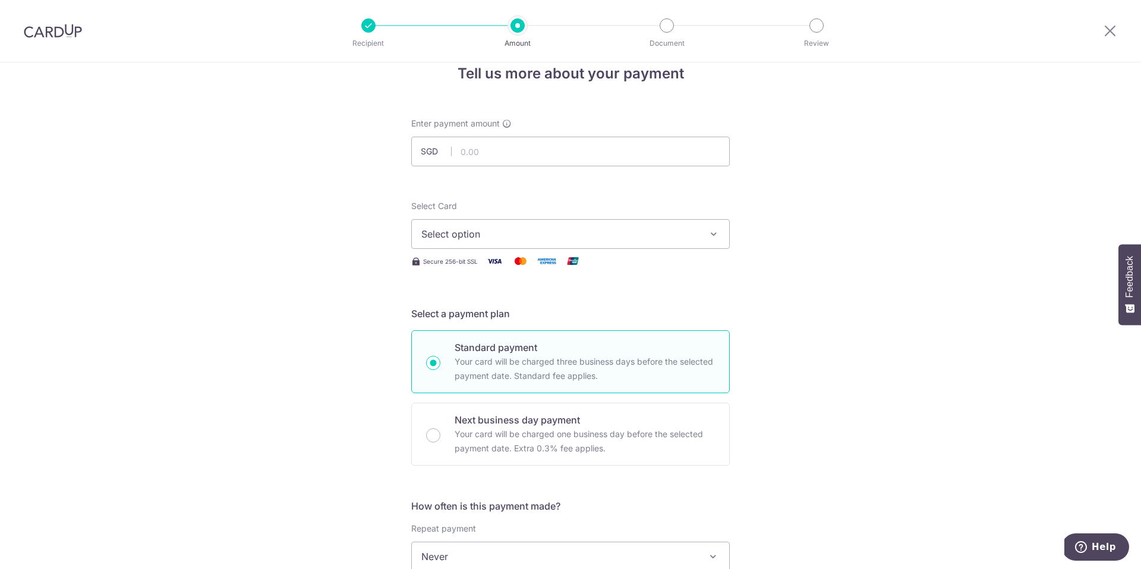
scroll to position [20, 0]
click at [520, 151] on input "text" at bounding box center [570, 155] width 318 height 30
type input "1,839.00"
click at [653, 235] on span "Select option" at bounding box center [559, 237] width 277 height 14
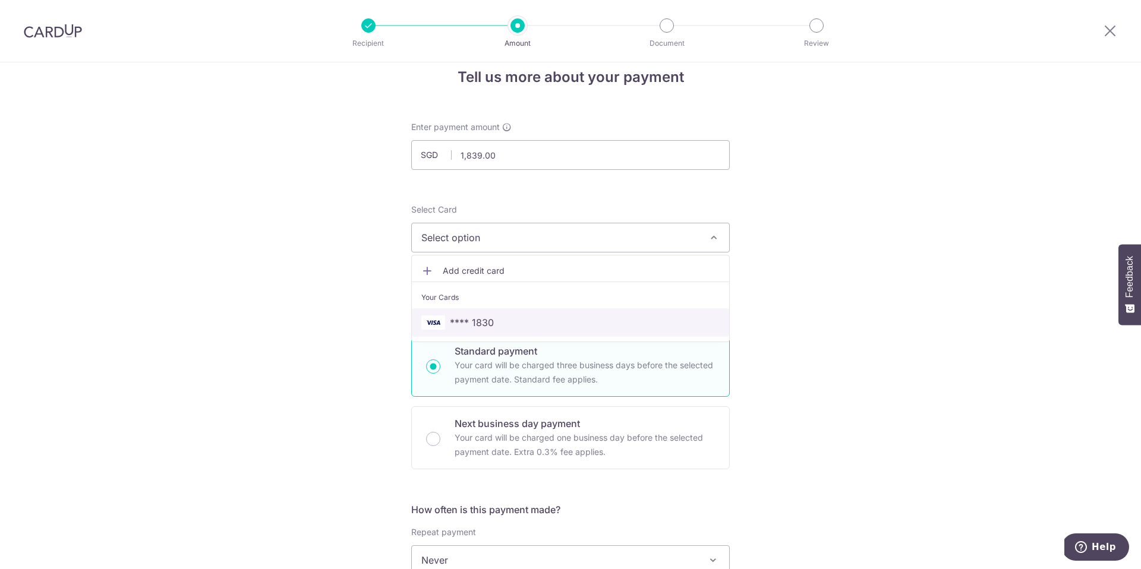
click at [597, 332] on link "**** 1830" at bounding box center [570, 322] width 317 height 29
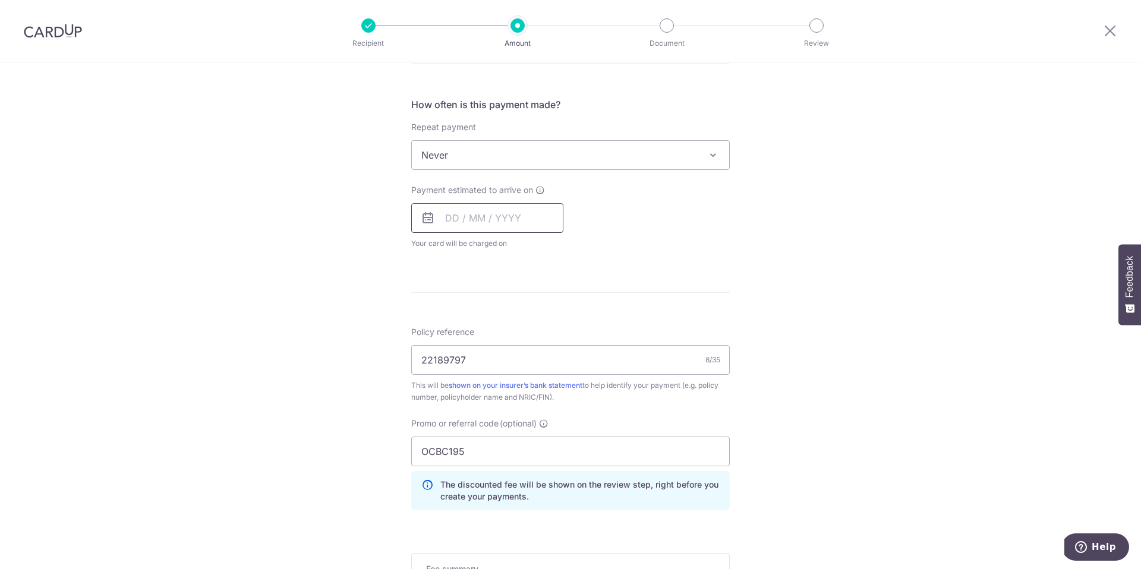
click at [549, 225] on input "text" at bounding box center [487, 218] width 152 height 30
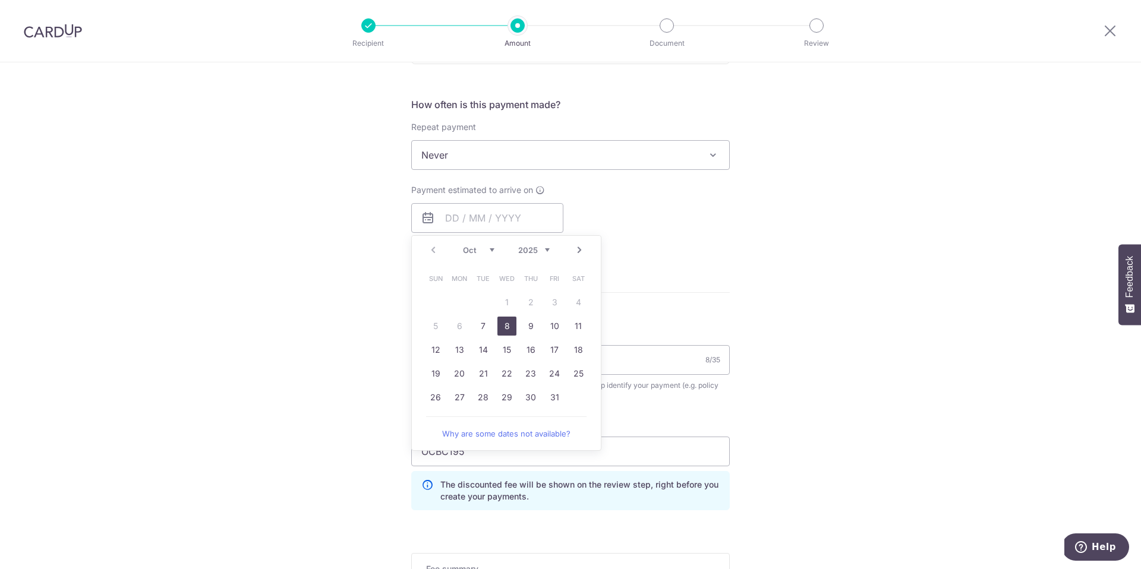
click at [499, 330] on link "8" at bounding box center [506, 326] width 19 height 19
type input "08/10/2025"
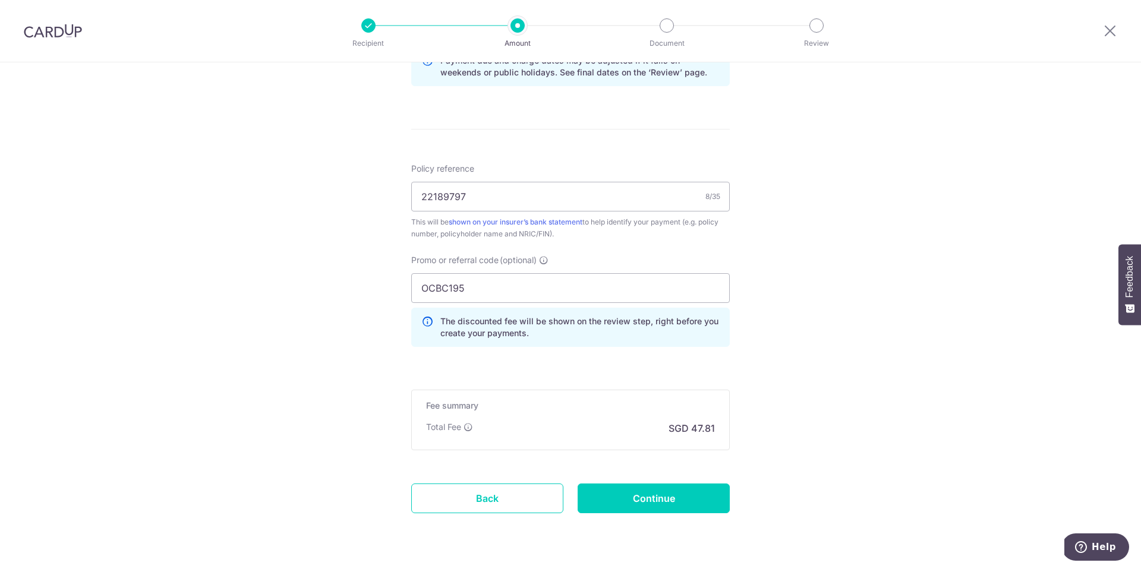
scroll to position [658, 0]
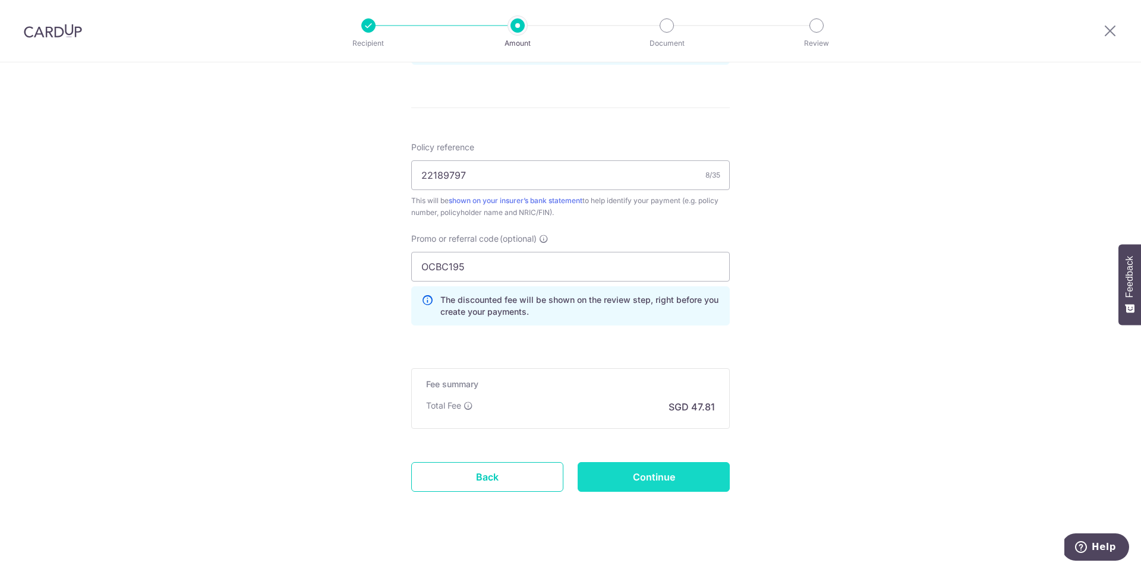
click at [663, 475] on input "Continue" at bounding box center [653, 477] width 152 height 30
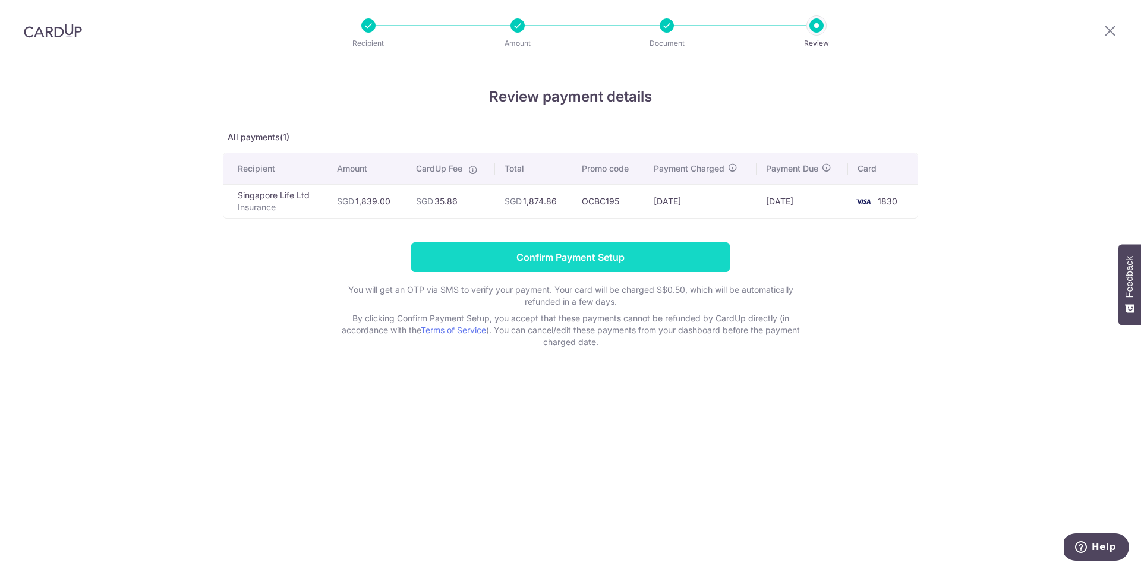
click at [576, 269] on input "Confirm Payment Setup" at bounding box center [570, 257] width 318 height 30
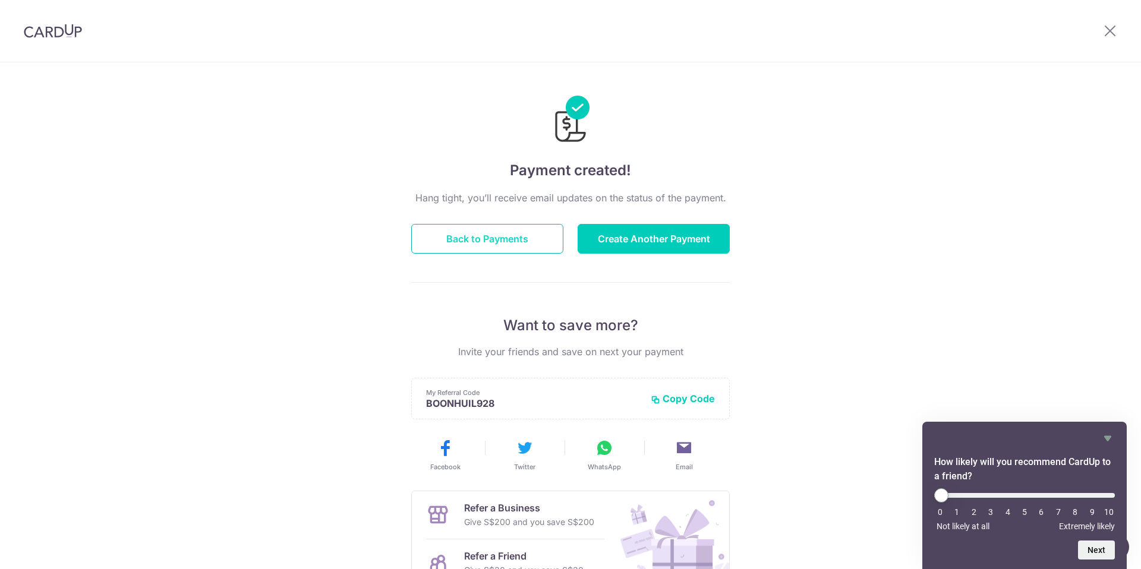
click at [491, 239] on button "Back to Payments" at bounding box center [487, 239] width 152 height 30
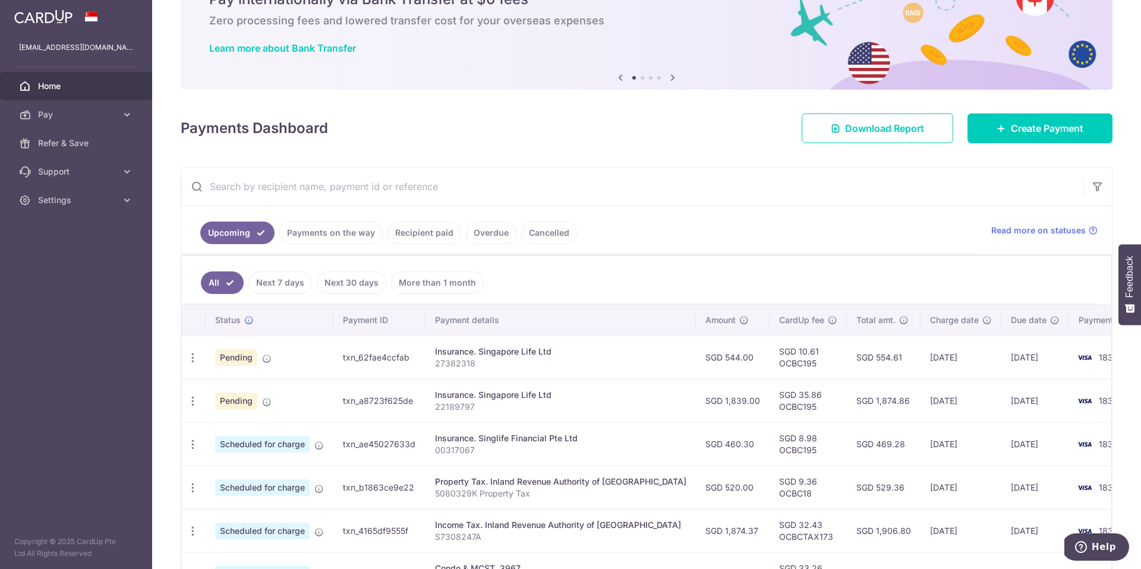
scroll to position [227, 0]
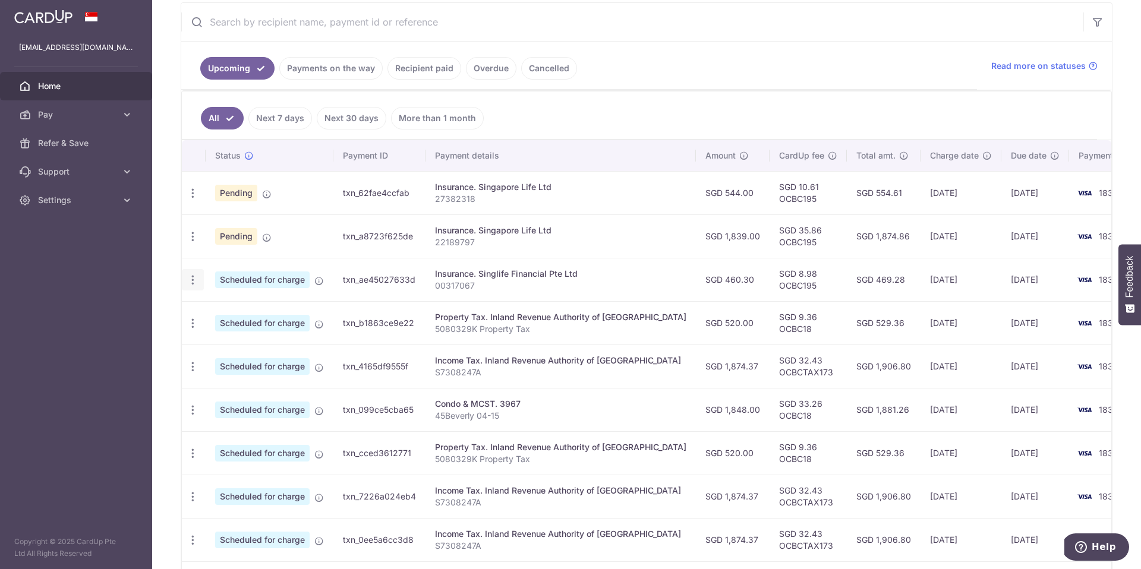
click at [188, 282] on icon "button" at bounding box center [193, 280] width 12 height 12
click at [258, 312] on span "Update payment" at bounding box center [256, 312] width 81 height 14
radio input "true"
type input "460.30"
type input "[DATE]"
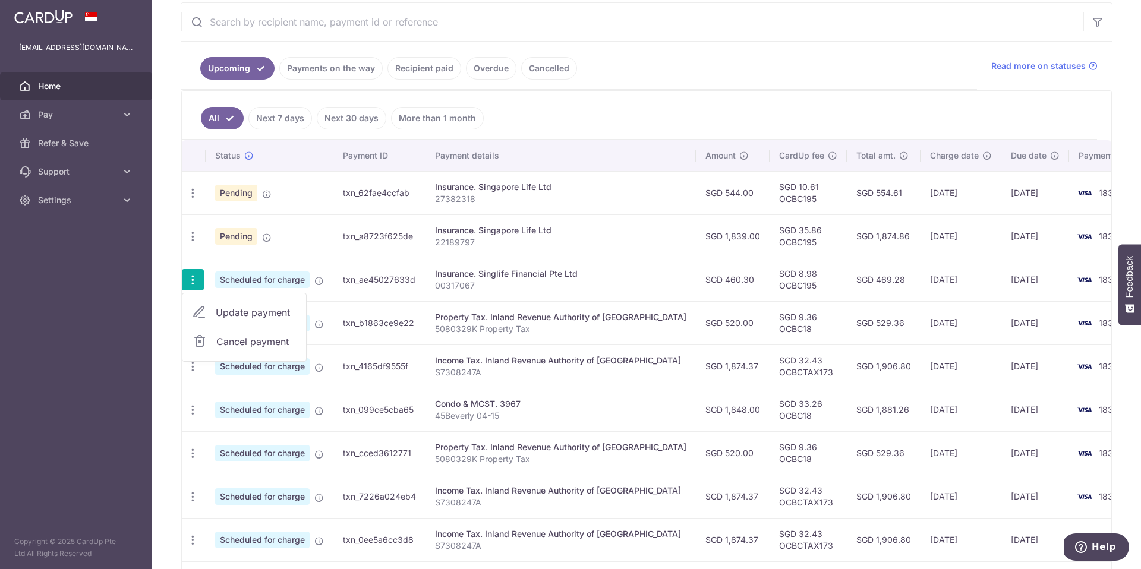
type input "00317067"
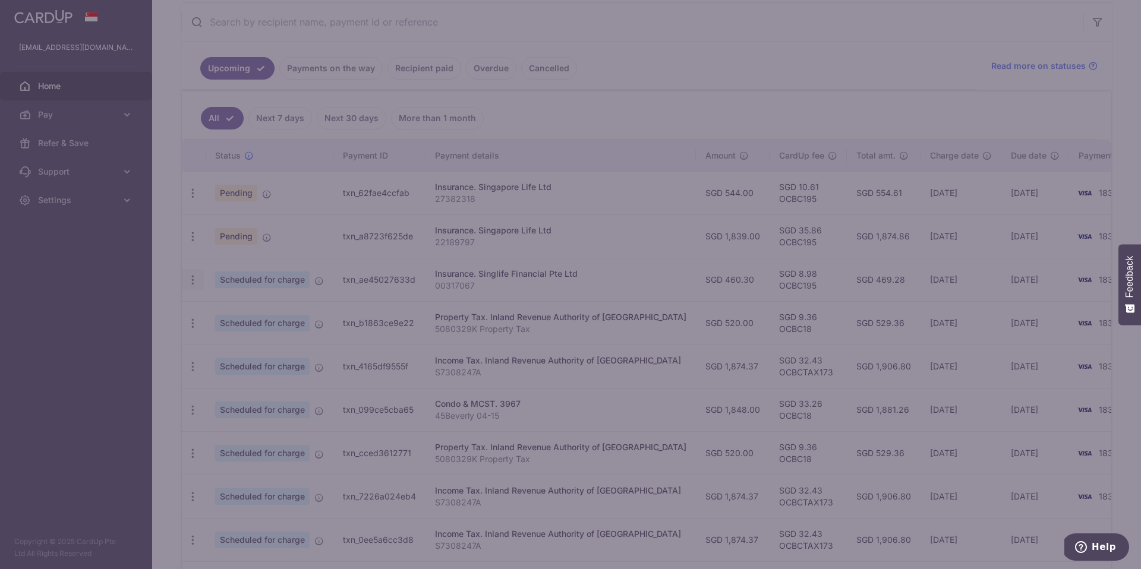
type input "OCBC195"
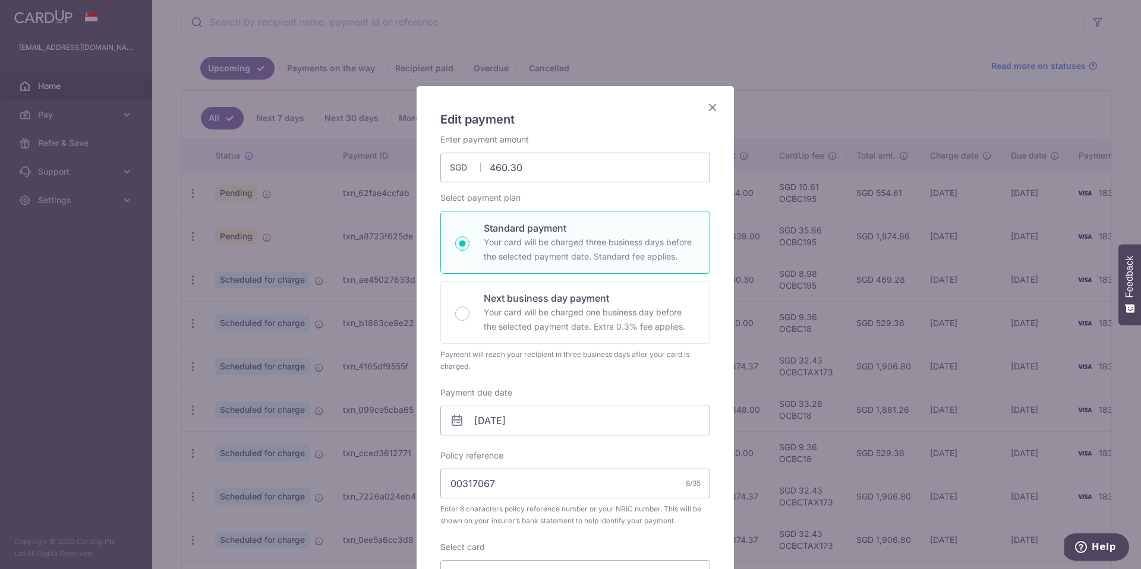
click at [708, 109] on icon "Close" at bounding box center [712, 107] width 14 height 15
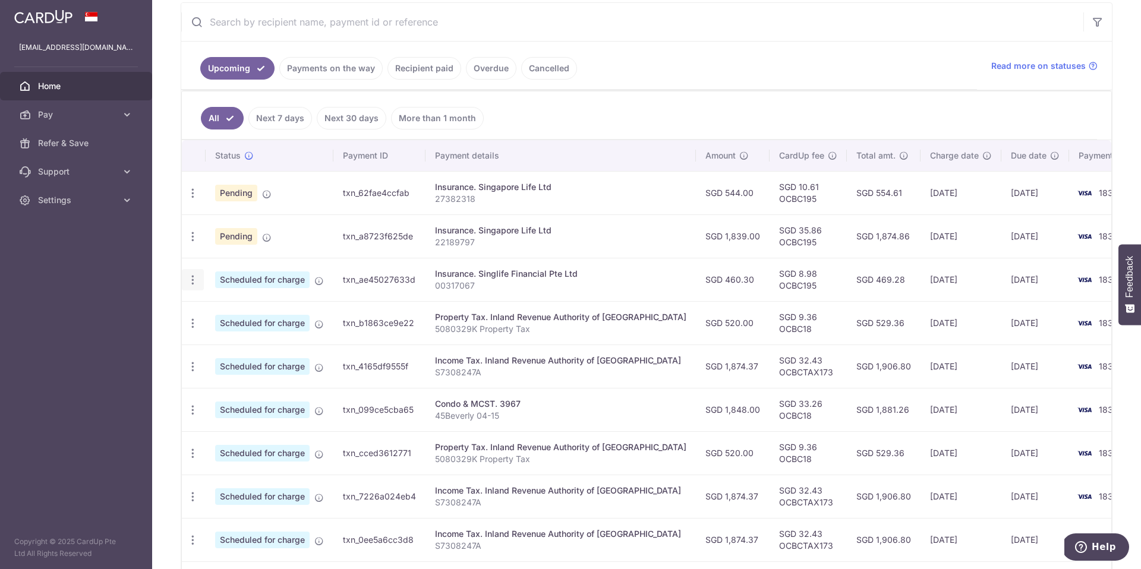
click at [191, 280] on icon "button" at bounding box center [193, 280] width 12 height 12
click at [233, 344] on span "Cancel payment" at bounding box center [256, 341] width 80 height 14
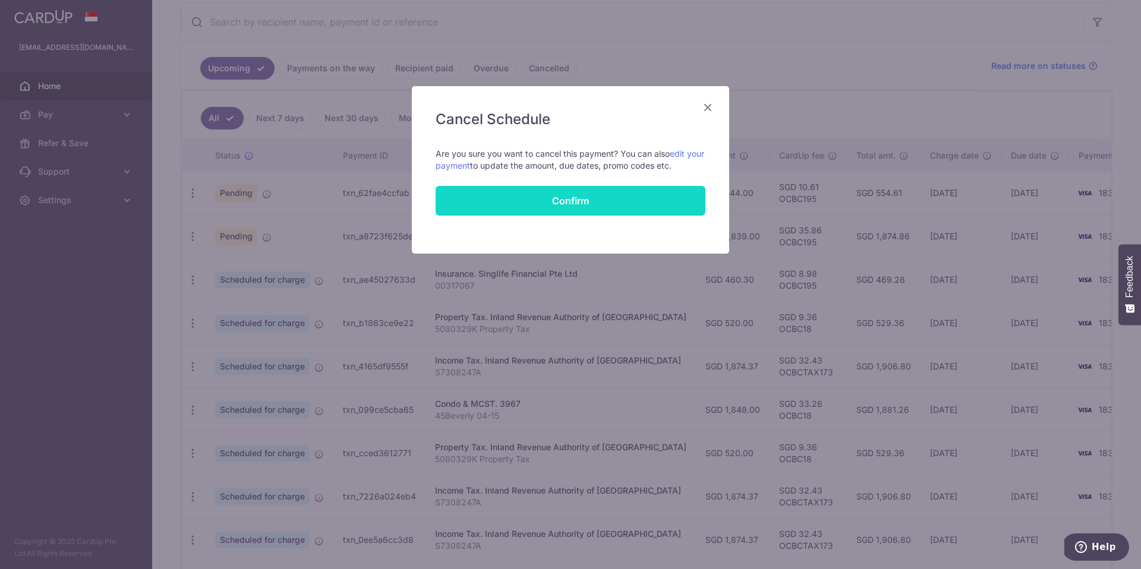
click at [575, 201] on button "Confirm" at bounding box center [570, 201] width 270 height 30
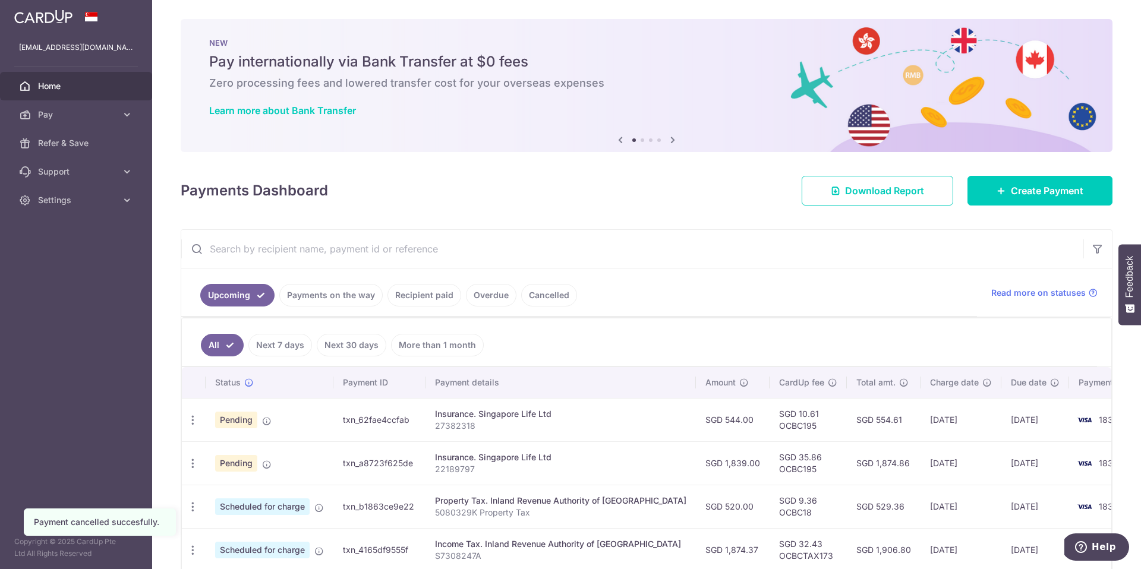
click at [350, 297] on link "Payments on the way" at bounding box center [330, 295] width 103 height 23
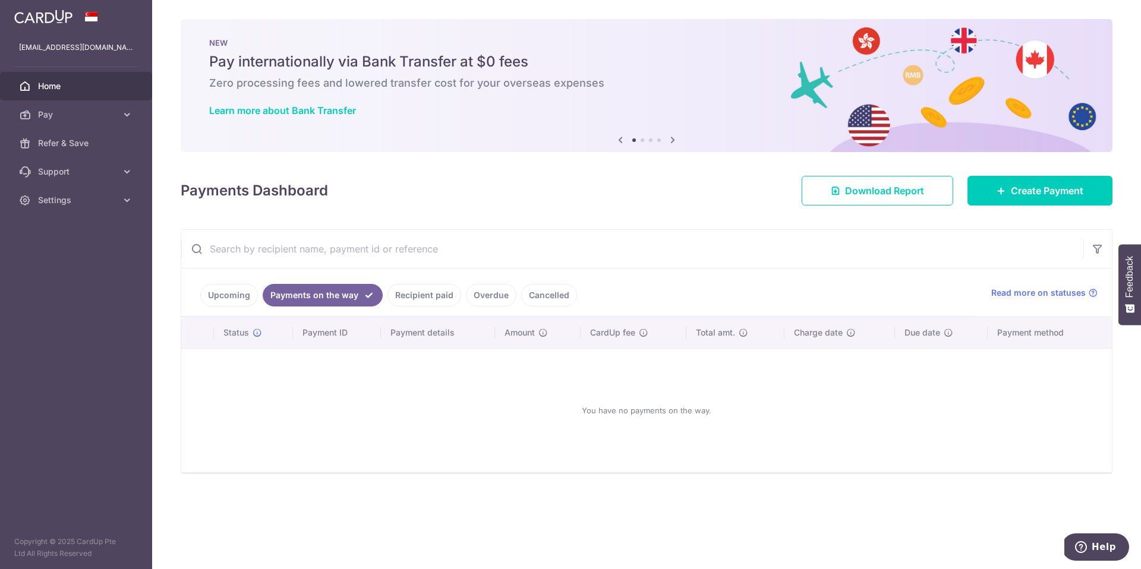
click at [416, 295] on link "Recipient paid" at bounding box center [424, 295] width 74 height 23
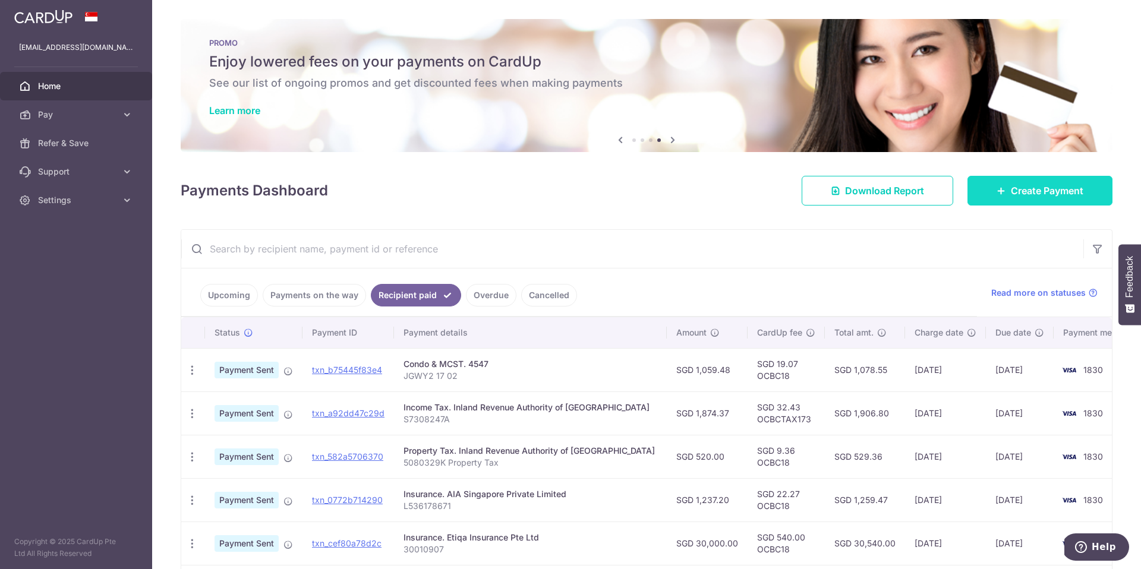
click at [1067, 190] on span "Create Payment" at bounding box center [1046, 191] width 72 height 14
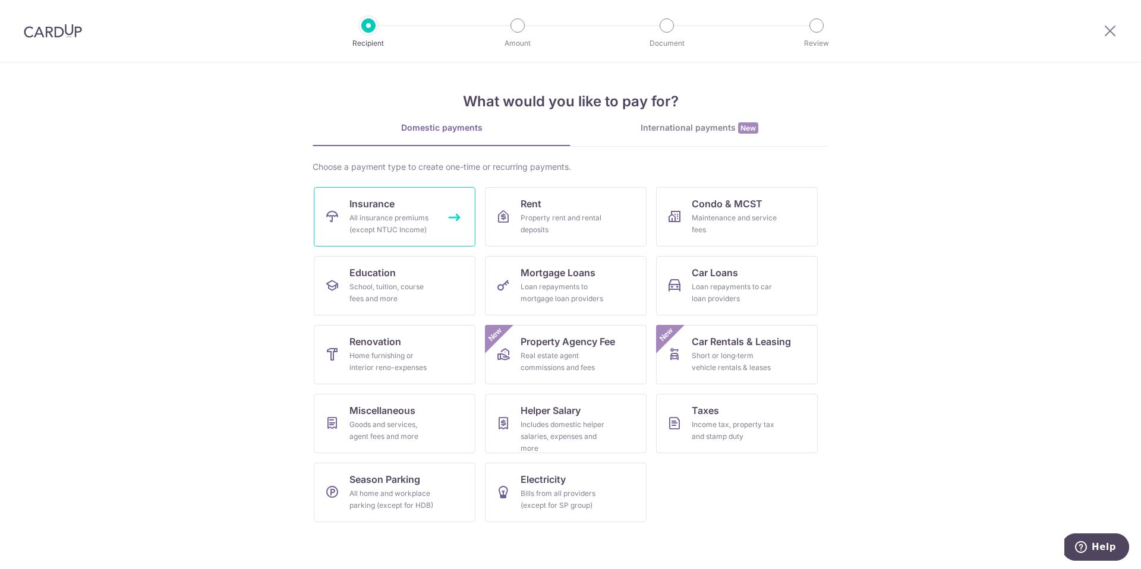
click at [388, 219] on div "All insurance premiums (except NTUC Income)" at bounding box center [392, 224] width 86 height 24
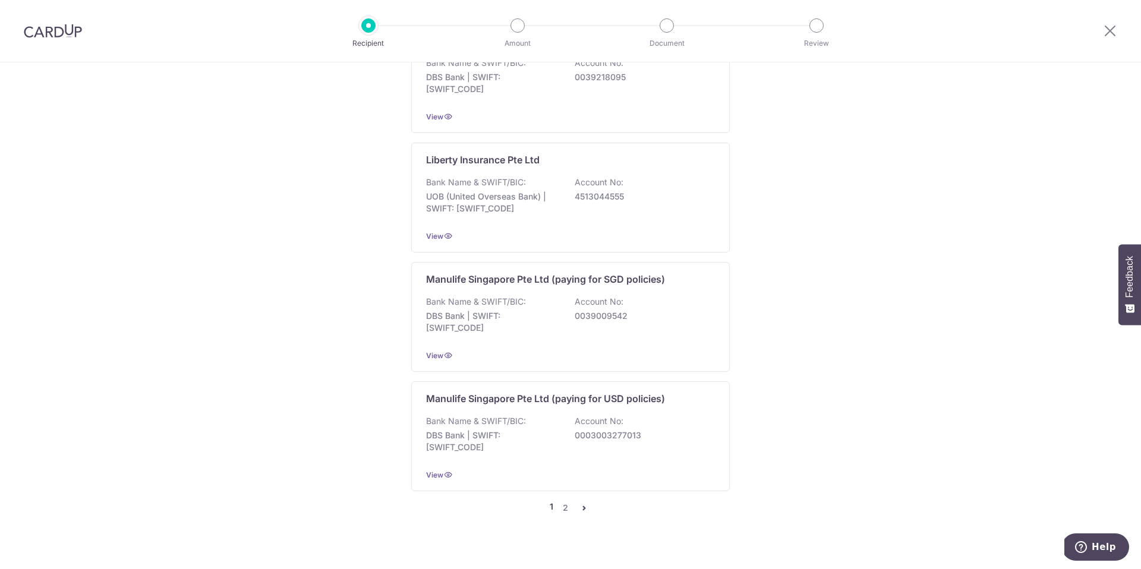
scroll to position [1079, 0]
click at [564, 497] on link "2" at bounding box center [565, 504] width 14 height 14
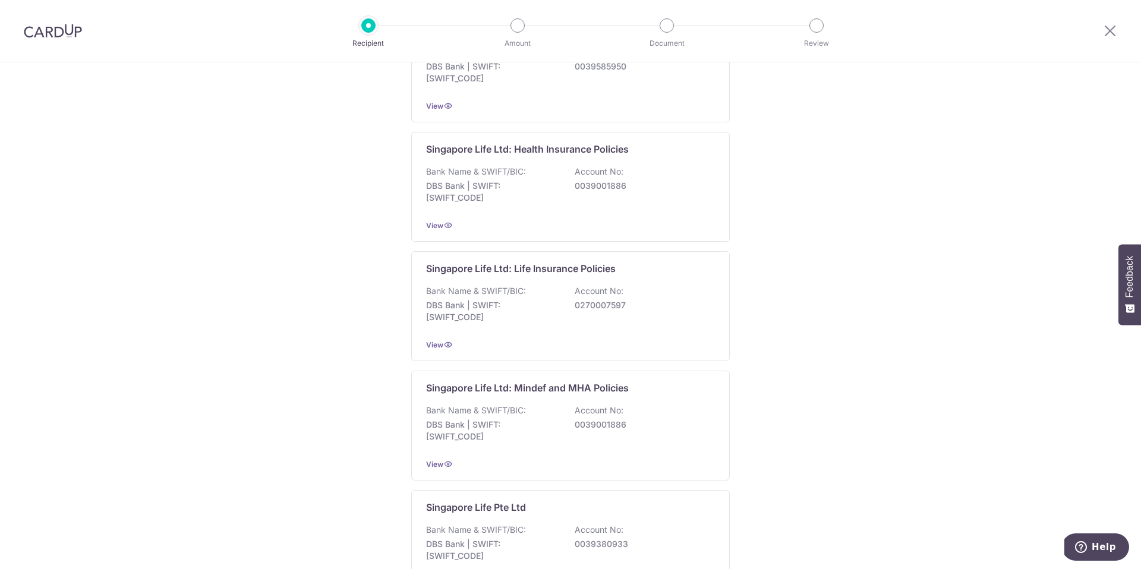
scroll to position [231, 0]
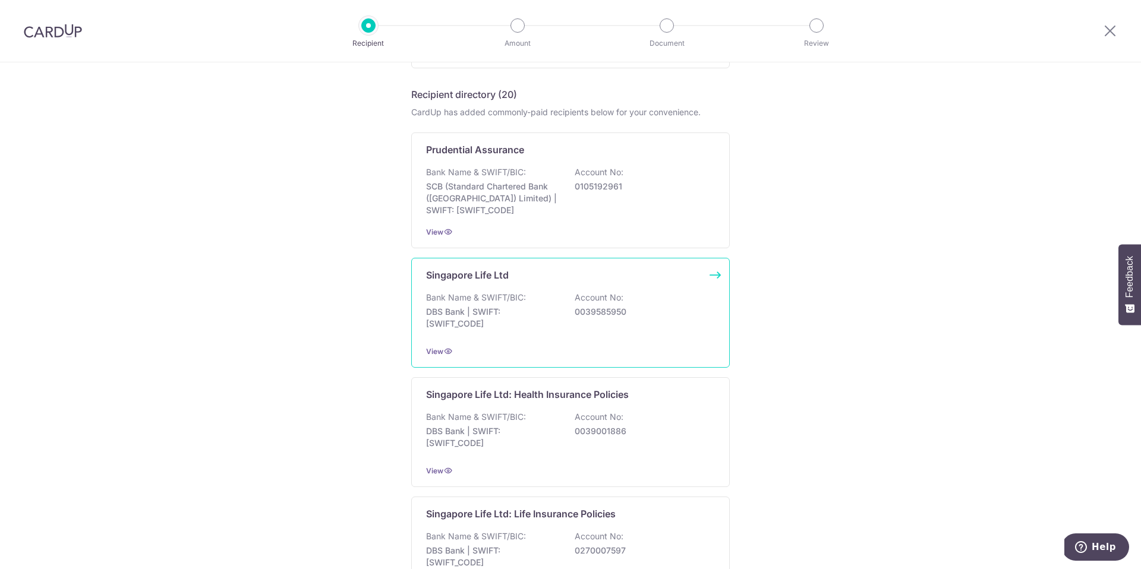
click at [596, 329] on div "Bank Name & SWIFT/BIC: DBS Bank | SWIFT: [SWIFT_CODE] Account No: 0039585950" at bounding box center [570, 314] width 289 height 44
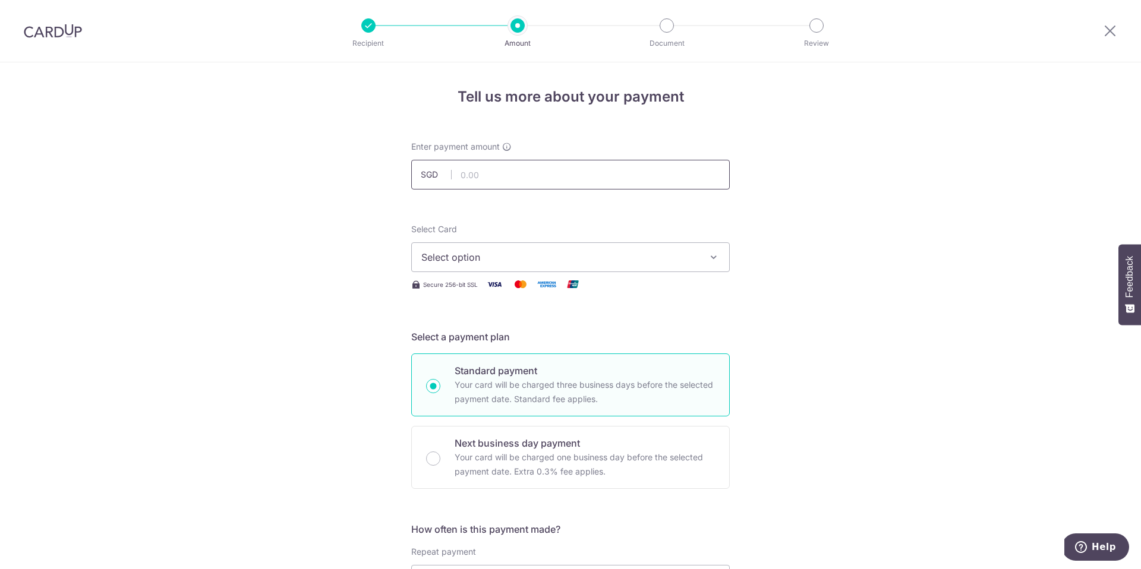
click at [542, 175] on input "text" at bounding box center [570, 175] width 318 height 30
type input "460.30"
click at [621, 260] on span "Select option" at bounding box center [559, 257] width 277 height 14
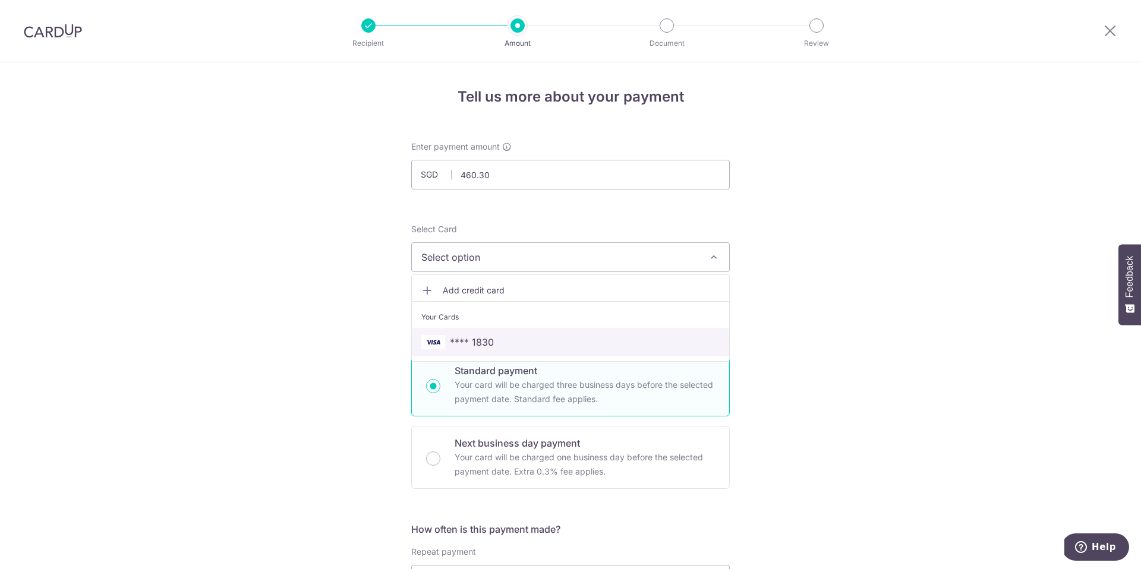
click at [545, 342] on span "**** 1830" at bounding box center [570, 342] width 298 height 14
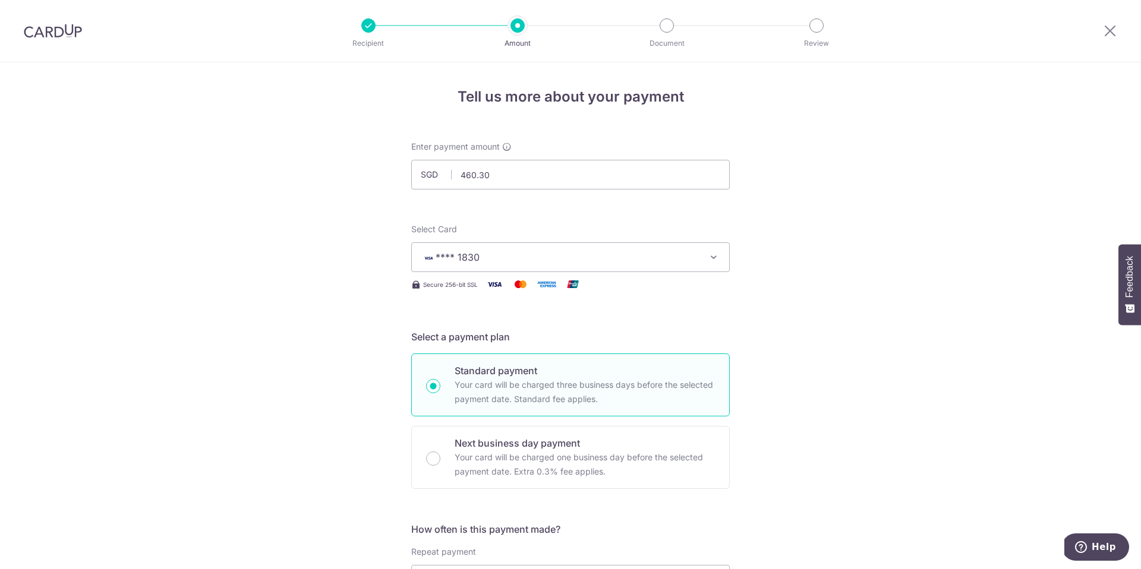
scroll to position [228, 0]
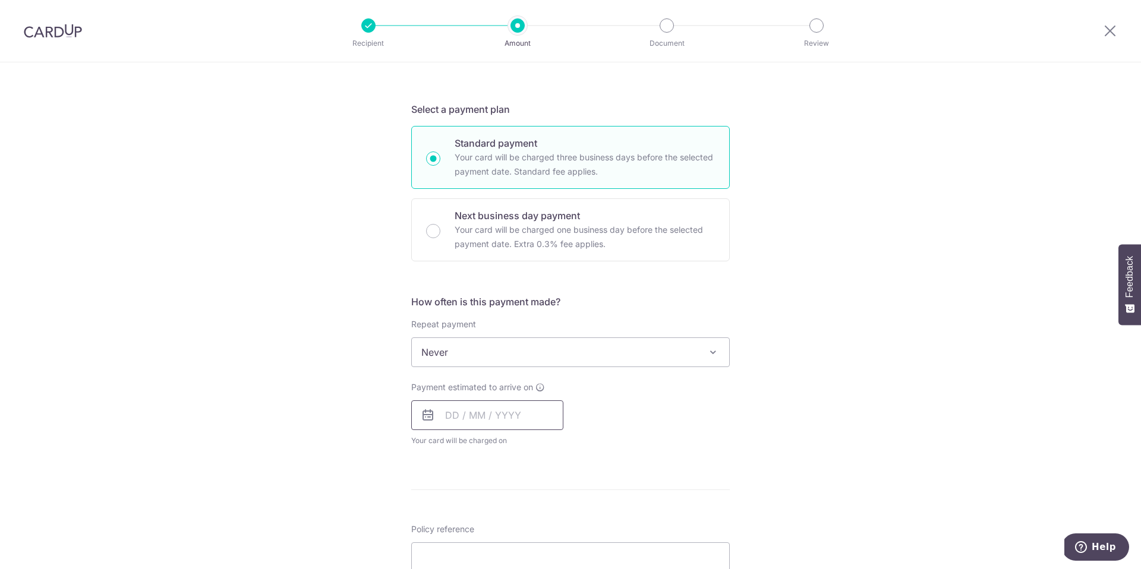
click at [487, 416] on input "text" at bounding box center [487, 415] width 152 height 30
click at [506, 525] on link "8" at bounding box center [506, 523] width 19 height 19
type input "08/10/2025"
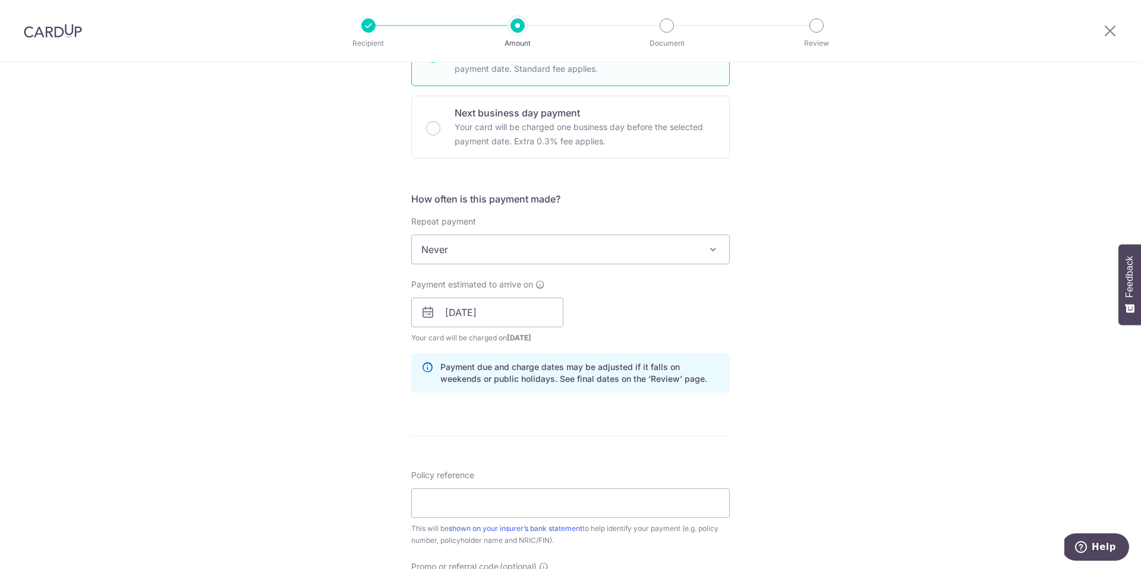
scroll to position [447, 0]
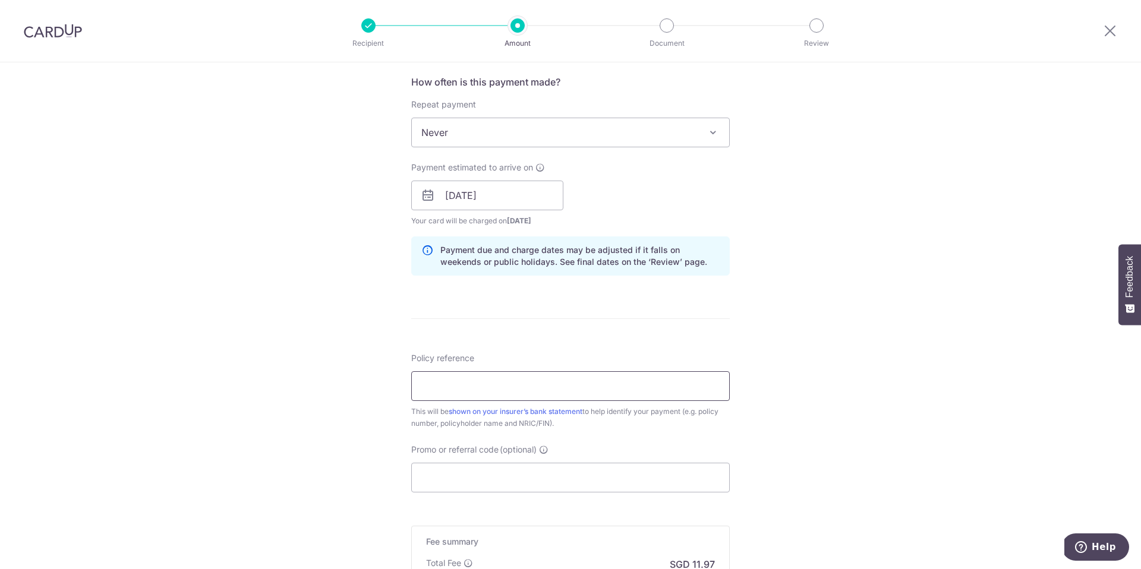
click at [596, 396] on input "Policy reference" at bounding box center [570, 386] width 318 height 30
type input "00317067"
click at [987, 388] on div "Tell us more about your payment Enter payment amount SGD 460.30 460.30 Select C…" at bounding box center [570, 176] width 1141 height 1123
click at [552, 470] on input "Promo or referral code (optional)" at bounding box center [570, 478] width 318 height 30
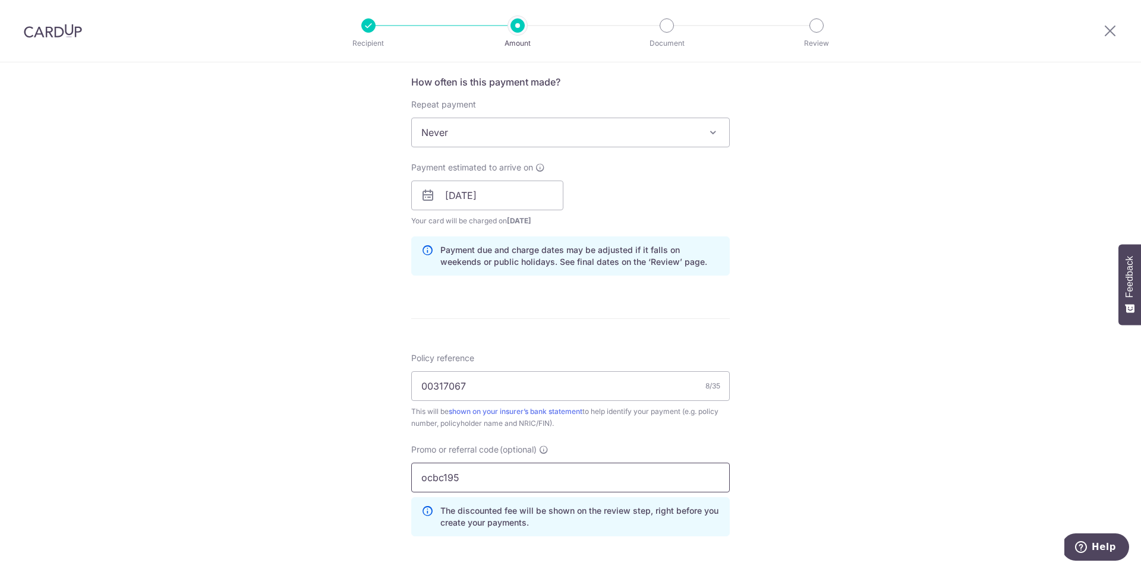
type input "ocbc195"
click at [826, 441] on div "Tell us more about your payment Enter payment amount SGD 460.30 460.30 Select C…" at bounding box center [570, 203] width 1141 height 1177
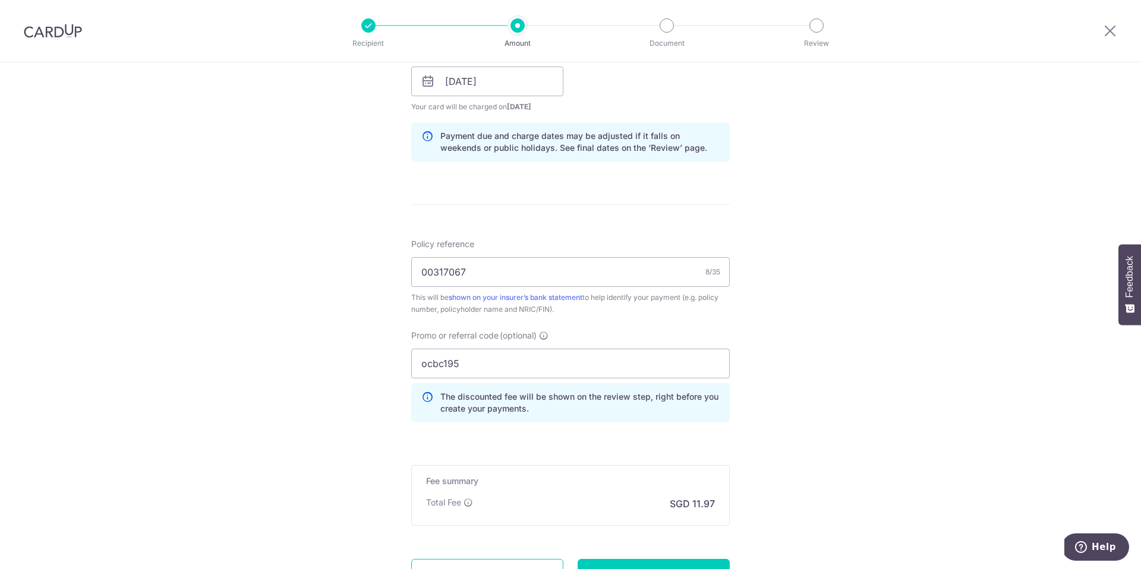
scroll to position [670, 0]
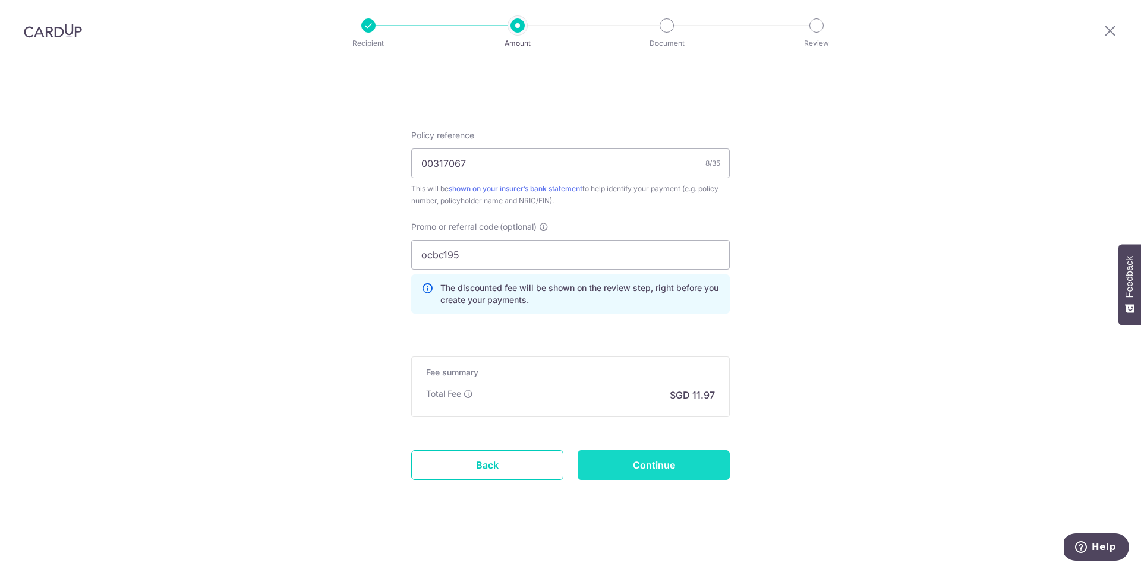
click at [646, 466] on input "Continue" at bounding box center [653, 465] width 152 height 30
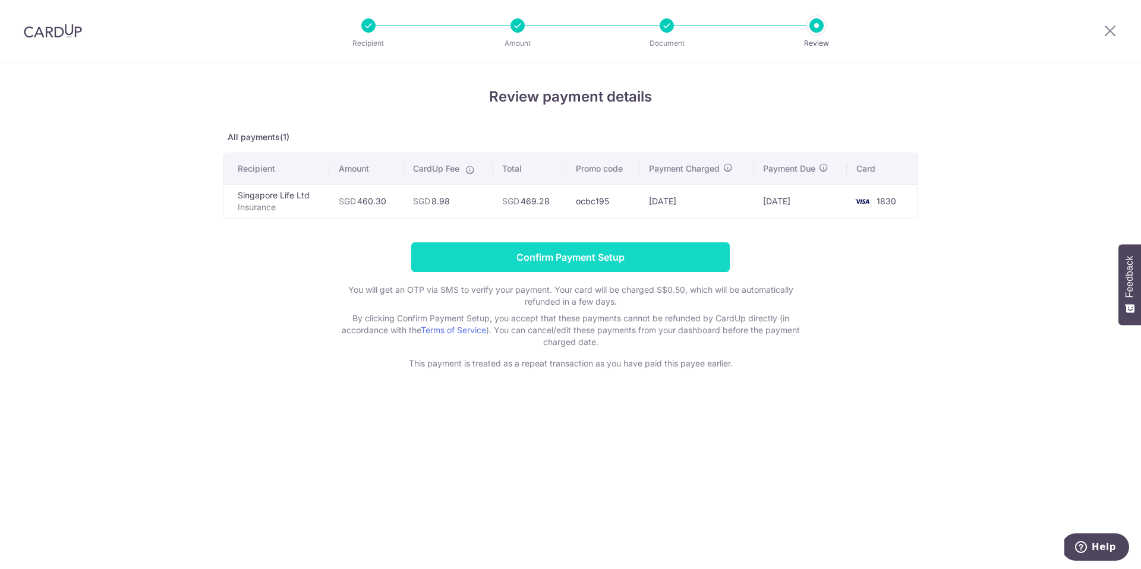
click at [587, 256] on input "Confirm Payment Setup" at bounding box center [570, 257] width 318 height 30
